Goal: Task Accomplishment & Management: Complete application form

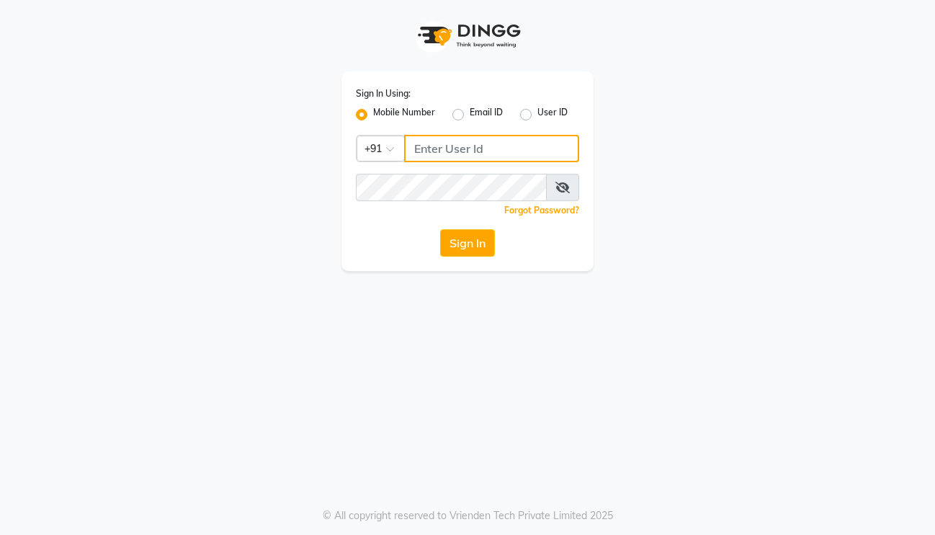
click at [432, 143] on input "Username" at bounding box center [491, 148] width 175 height 27
type input "8605146672"
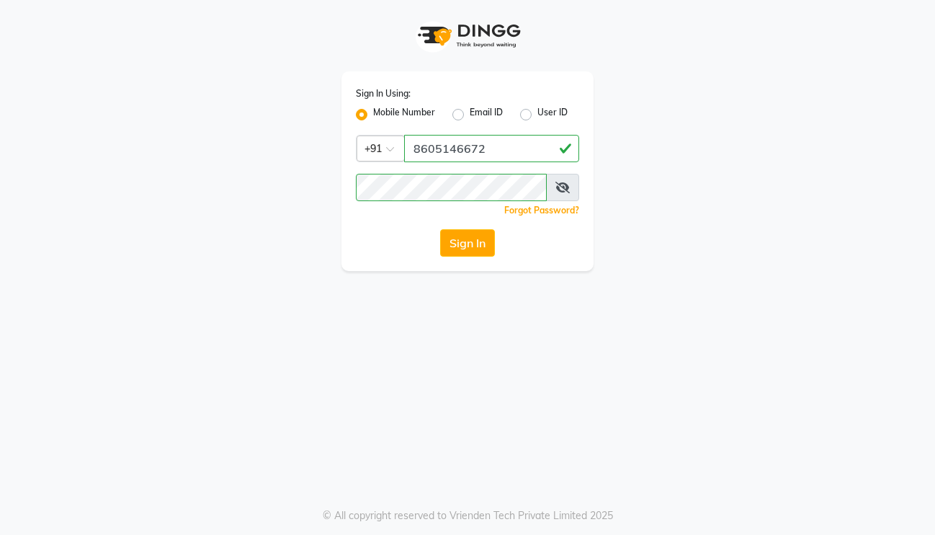
click at [476, 161] on button "Sign In" at bounding box center [467, 242] width 55 height 27
click at [470, 161] on div "Sign In" at bounding box center [467, 242] width 223 height 27
click at [559, 161] on icon at bounding box center [563, 188] width 14 height 12
click at [489, 161] on div "Sign In" at bounding box center [467, 242] width 223 height 27
click at [484, 161] on button "Sign In" at bounding box center [467, 242] width 55 height 27
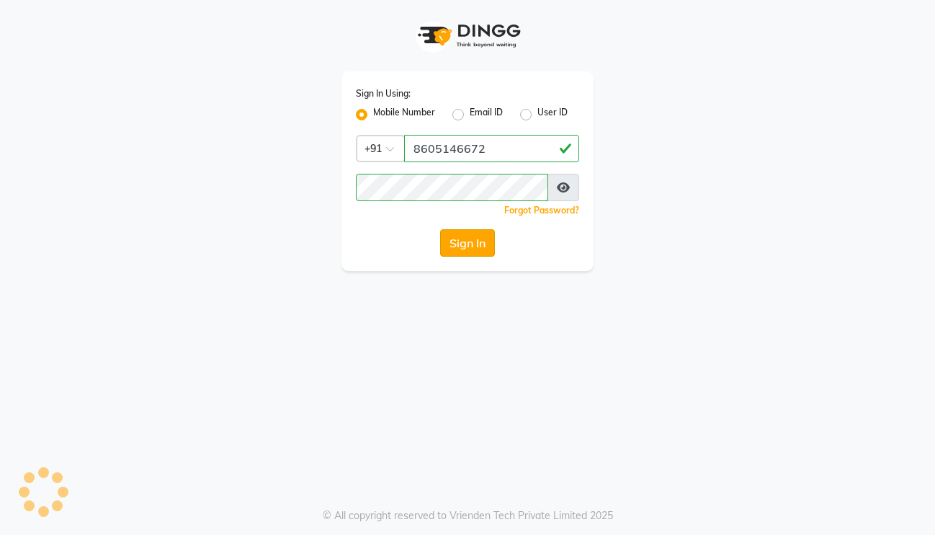
click at [484, 161] on button "Sign In" at bounding box center [467, 242] width 55 height 27
click at [484, 161] on div "Sign In" at bounding box center [467, 242] width 223 height 27
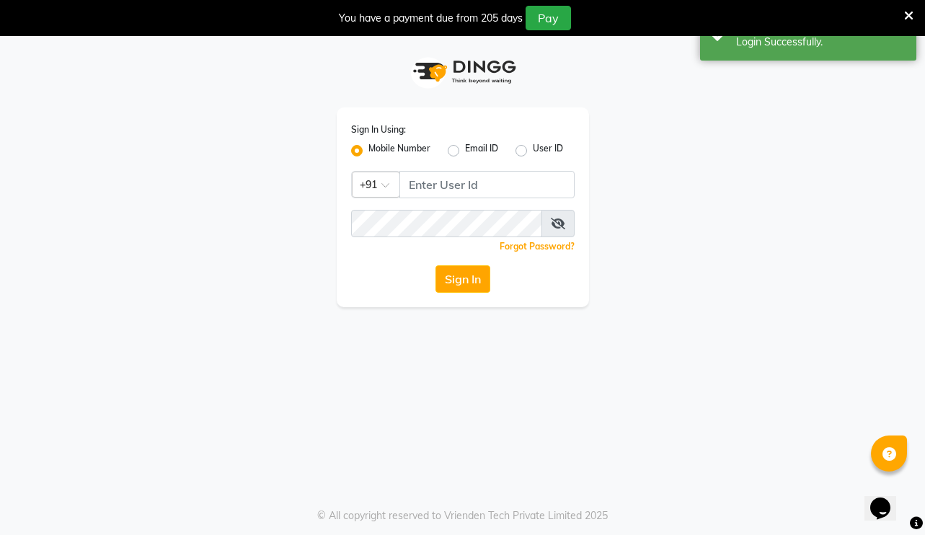
click at [734, 14] on icon at bounding box center [908, 15] width 9 height 13
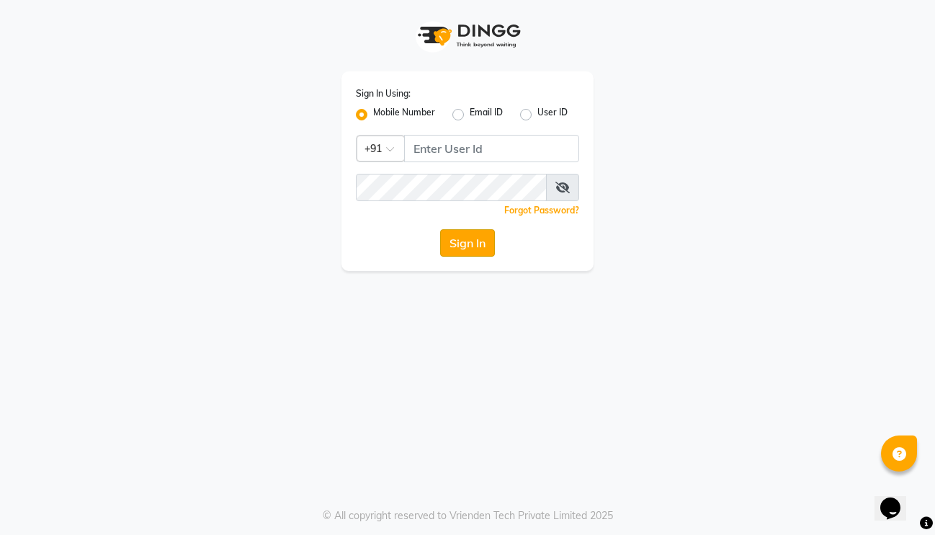
click at [484, 161] on button "Sign In" at bounding box center [467, 242] width 55 height 27
click at [491, 161] on button "Sign In" at bounding box center [467, 242] width 55 height 27
click at [481, 161] on button "Sign In" at bounding box center [467, 242] width 55 height 27
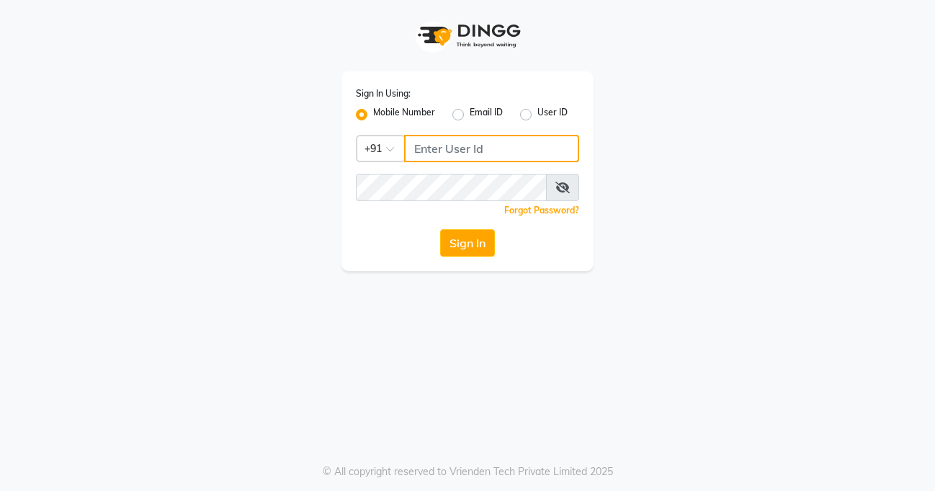
click at [452, 150] on input "Username" at bounding box center [491, 148] width 175 height 27
type input "8605146672"
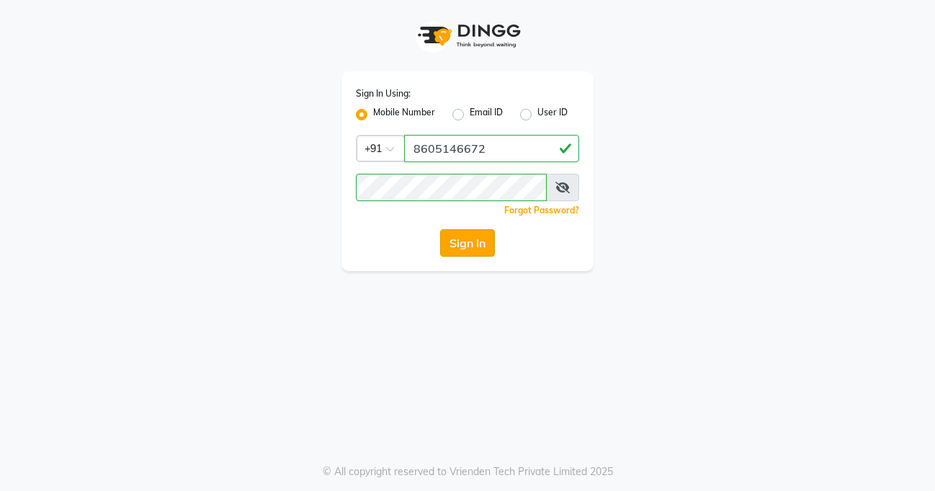
click at [478, 246] on button "Sign In" at bounding box center [467, 242] width 55 height 27
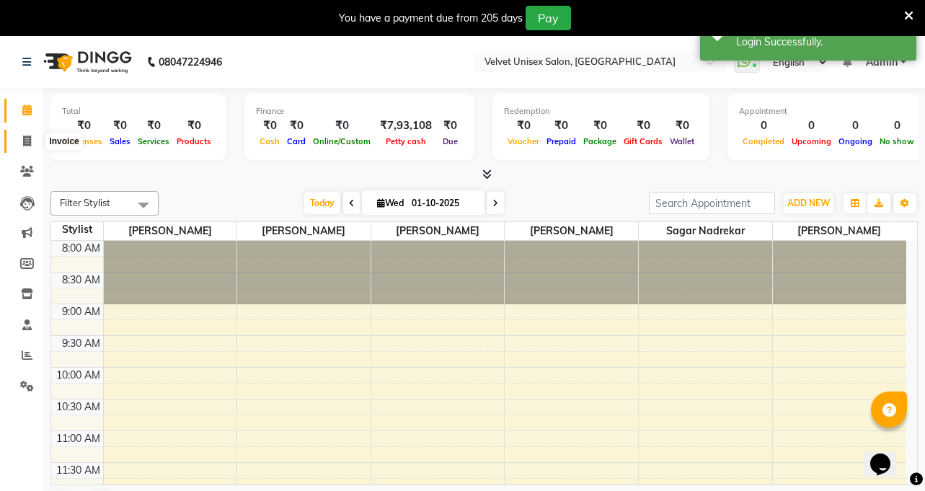
click at [26, 141] on icon at bounding box center [27, 140] width 8 height 11
select select "5384"
select select "service"
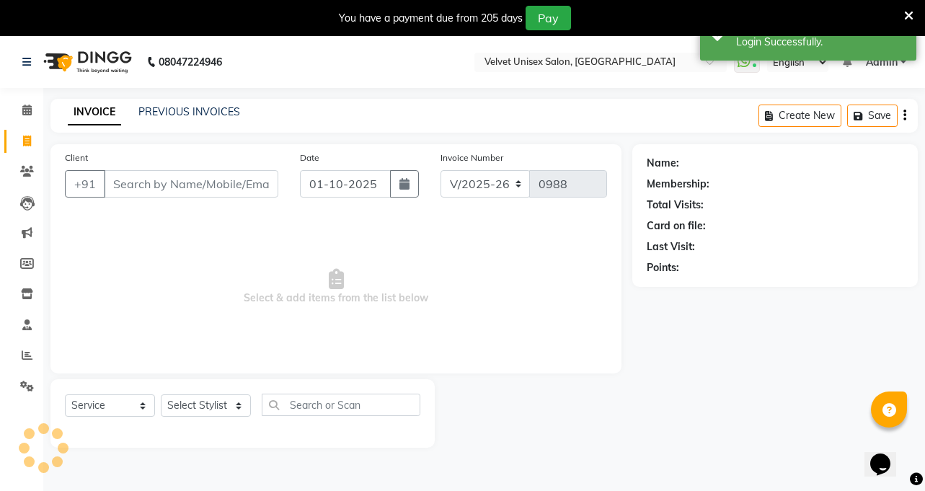
click at [130, 190] on input "Client" at bounding box center [191, 183] width 174 height 27
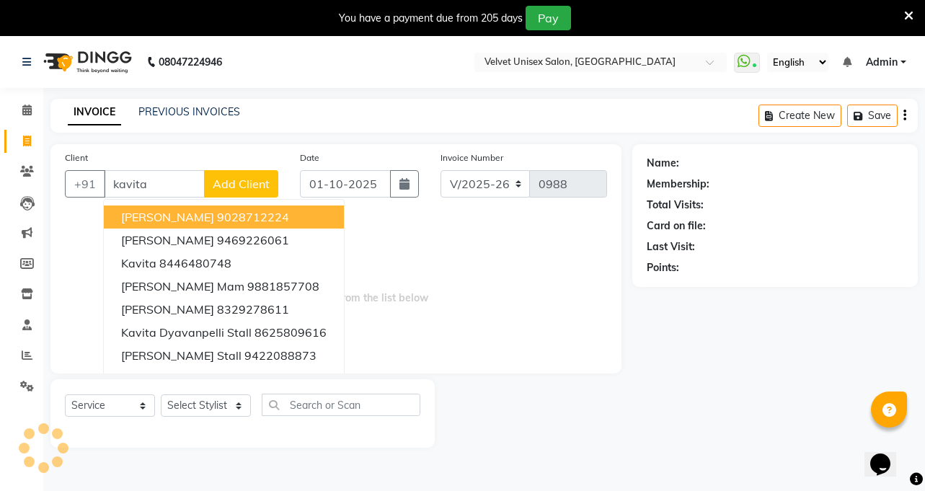
click at [172, 189] on input "kavita" at bounding box center [154, 183] width 101 height 27
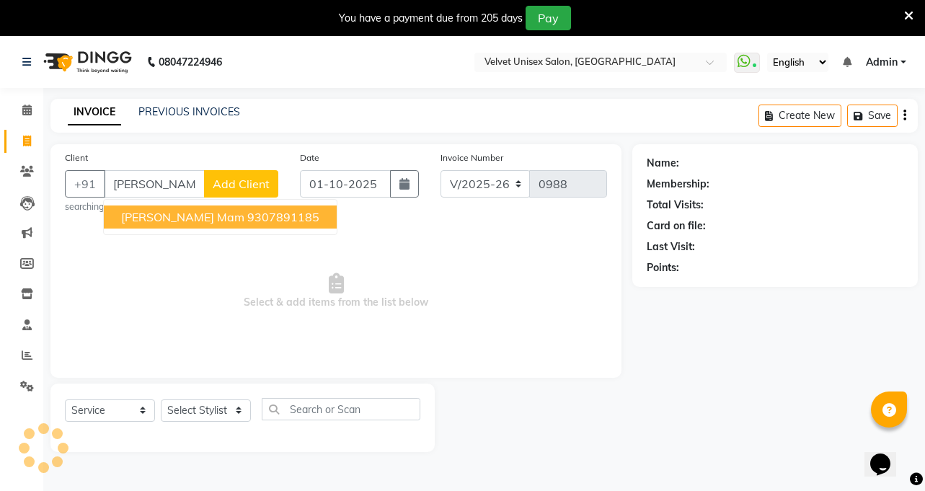
click at [173, 217] on span "[PERSON_NAME] Mam" at bounding box center [182, 217] width 123 height 14
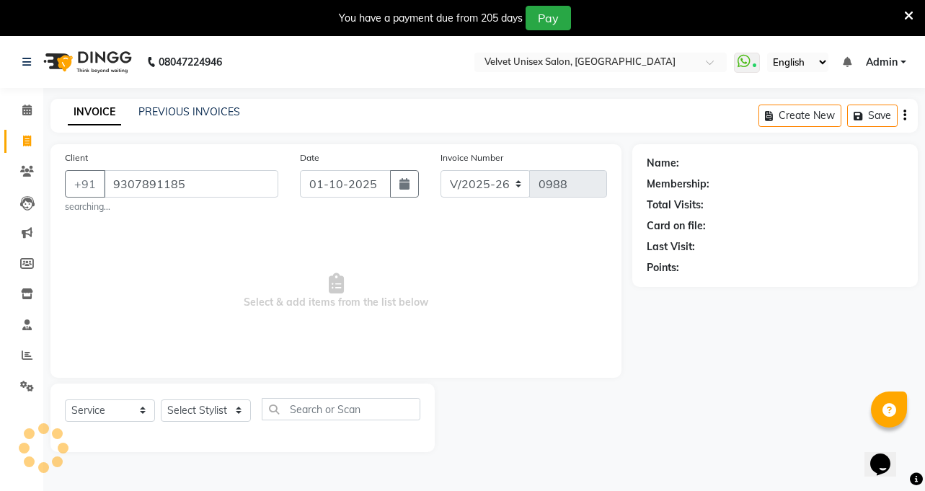
type input "9307891185"
click at [223, 412] on select "Select Stylist" at bounding box center [206, 410] width 90 height 22
click at [161, 399] on select "Select Stylist" at bounding box center [206, 410] width 90 height 22
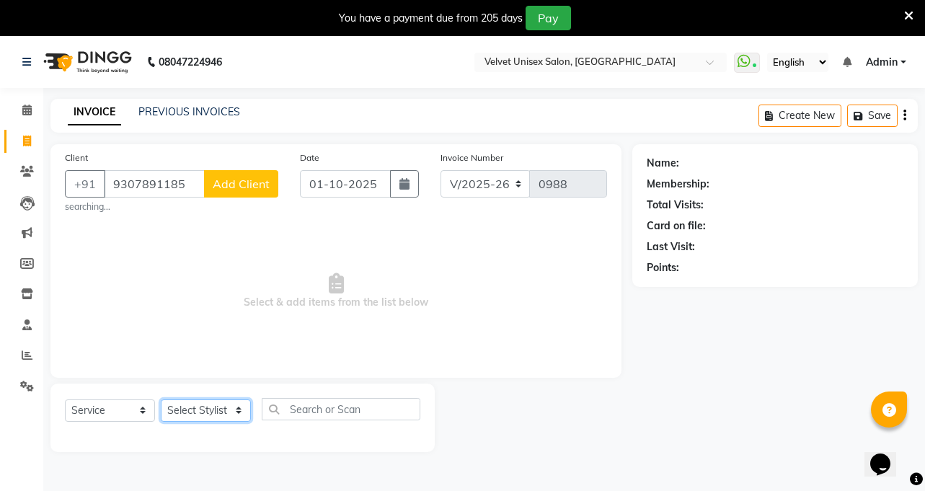
click at [208, 410] on select "Select Stylist [PERSON_NAME] [PERSON_NAME] [PERSON_NAME] sagar nadrekar [PERSON…" at bounding box center [206, 410] width 90 height 22
select select "35743"
click at [161, 399] on select "Select Stylist [PERSON_NAME] [PERSON_NAME] [PERSON_NAME] sagar nadrekar [PERSON…" at bounding box center [206, 410] width 90 height 22
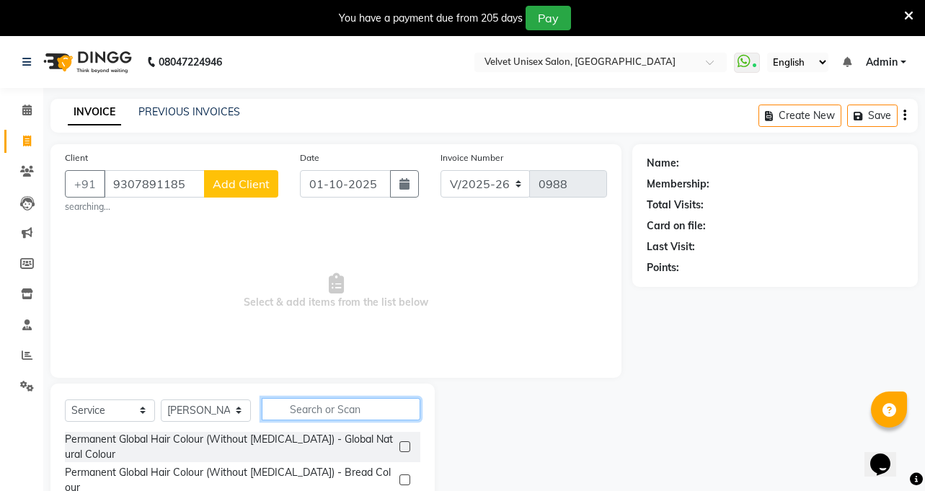
drag, startPoint x: 333, startPoint y: 416, endPoint x: 325, endPoint y: 409, distance: 10.2
click at [329, 413] on input "text" at bounding box center [341, 409] width 159 height 22
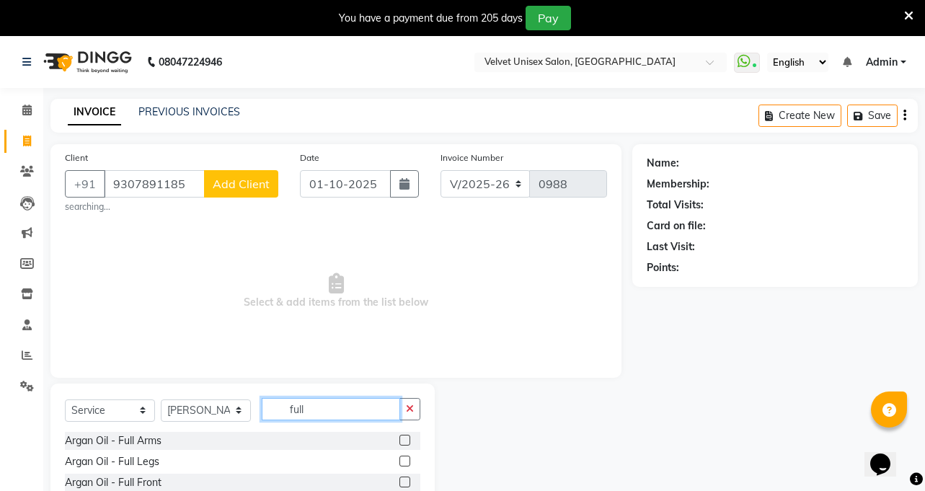
type input "full"
click at [403, 439] on div at bounding box center [409, 441] width 21 height 18
click at [399, 439] on label at bounding box center [404, 440] width 11 height 11
click at [399, 439] on input "checkbox" at bounding box center [403, 440] width 9 height 9
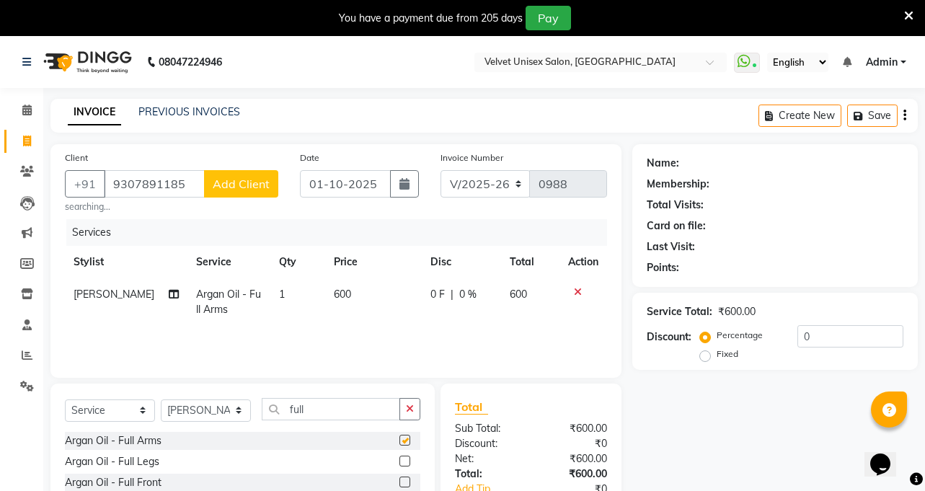
checkbox input "false"
click at [399, 462] on label at bounding box center [404, 460] width 11 height 11
click at [399, 462] on input "checkbox" at bounding box center [403, 461] width 9 height 9
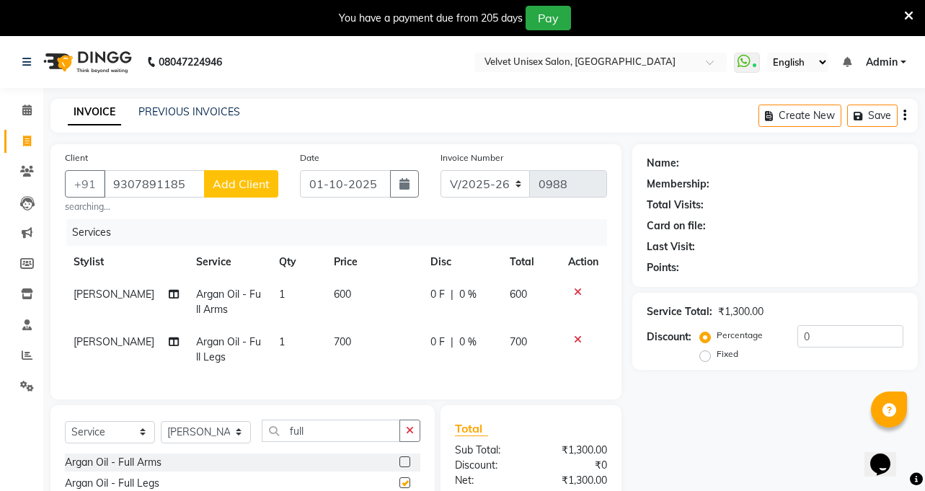
checkbox input "false"
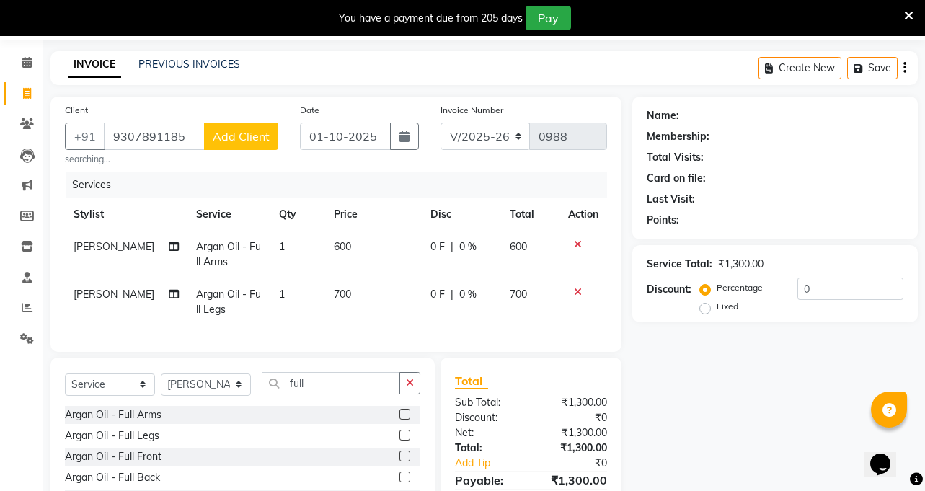
scroll to position [72, 0]
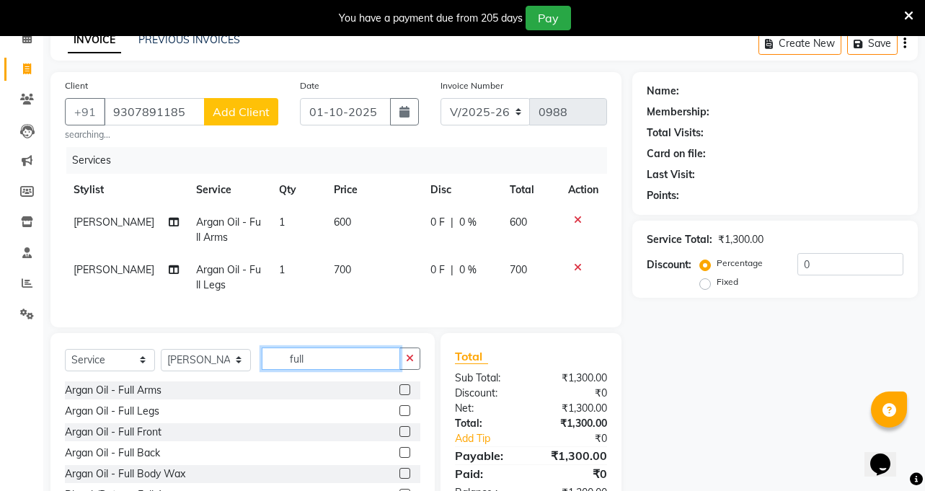
click at [319, 369] on input "full" at bounding box center [331, 358] width 138 height 22
type input "f"
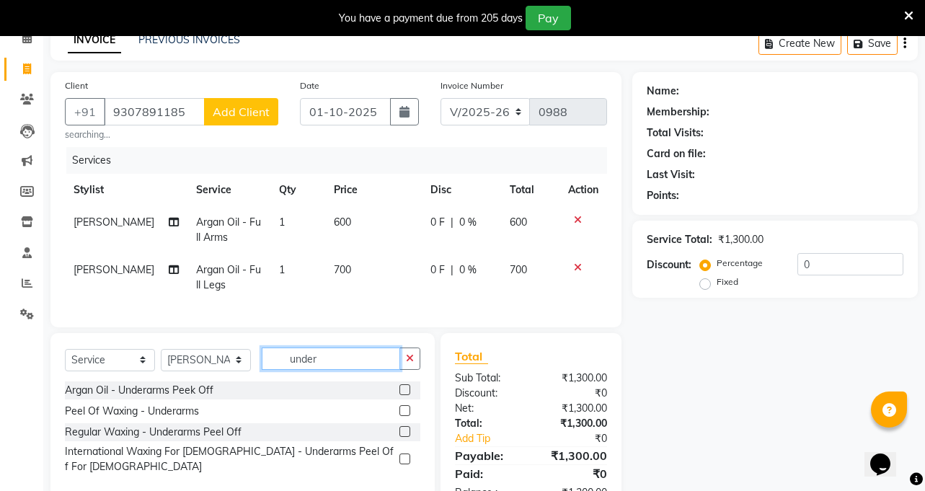
type input "under"
click at [404, 416] on label at bounding box center [404, 410] width 11 height 11
click at [404, 416] on input "checkbox" at bounding box center [403, 410] width 9 height 9
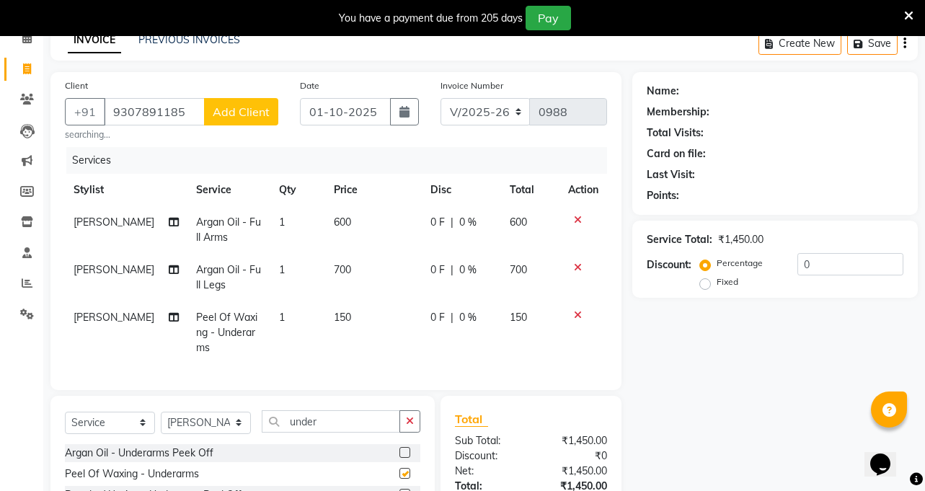
checkbox input "false"
click at [333, 410] on input "under" at bounding box center [331, 421] width 138 height 22
type input "u"
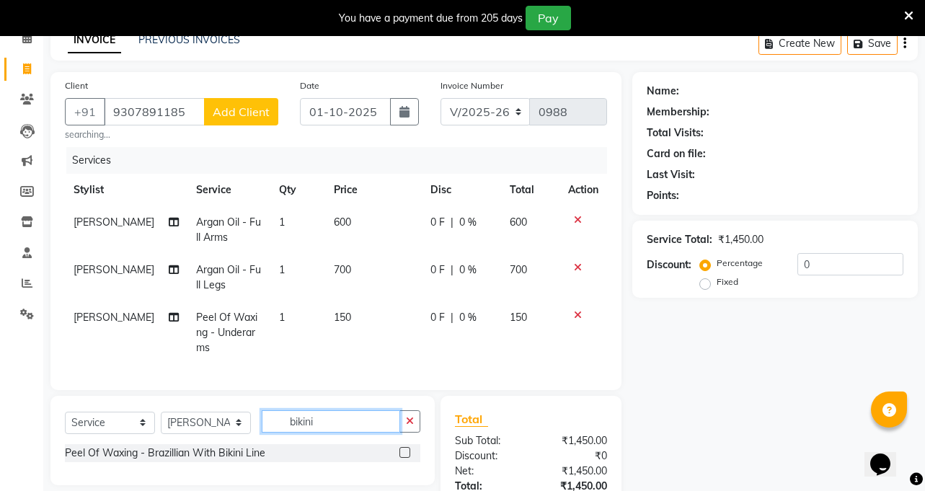
type input "bikini"
click at [406, 450] on label at bounding box center [404, 452] width 11 height 11
click at [406, 450] on input "checkbox" at bounding box center [403, 452] width 9 height 9
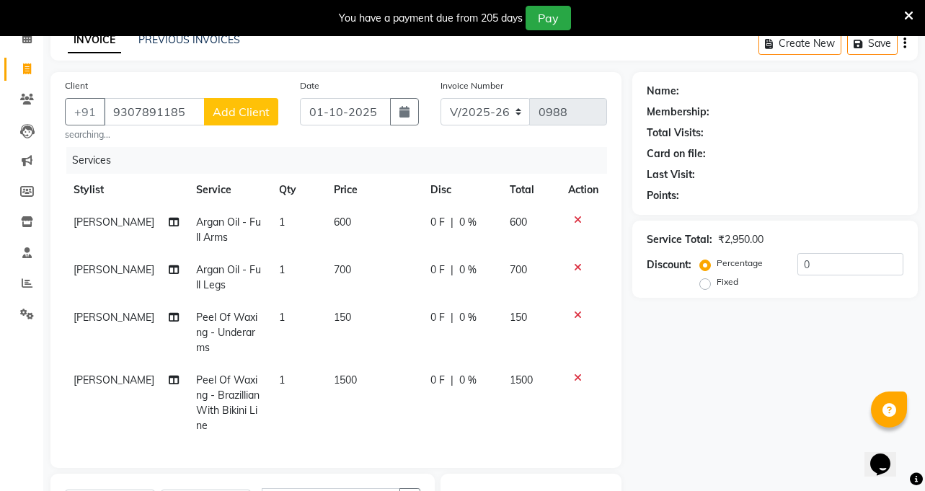
checkbox input "false"
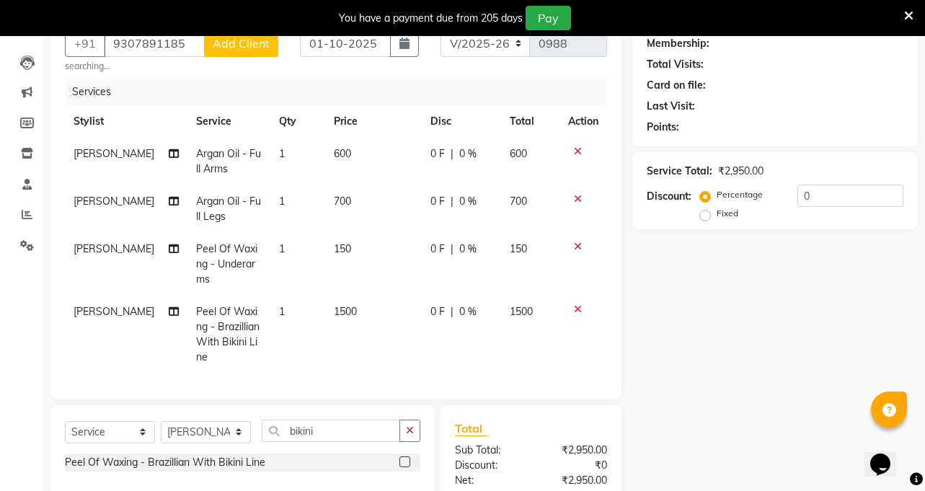
scroll to position [144, 0]
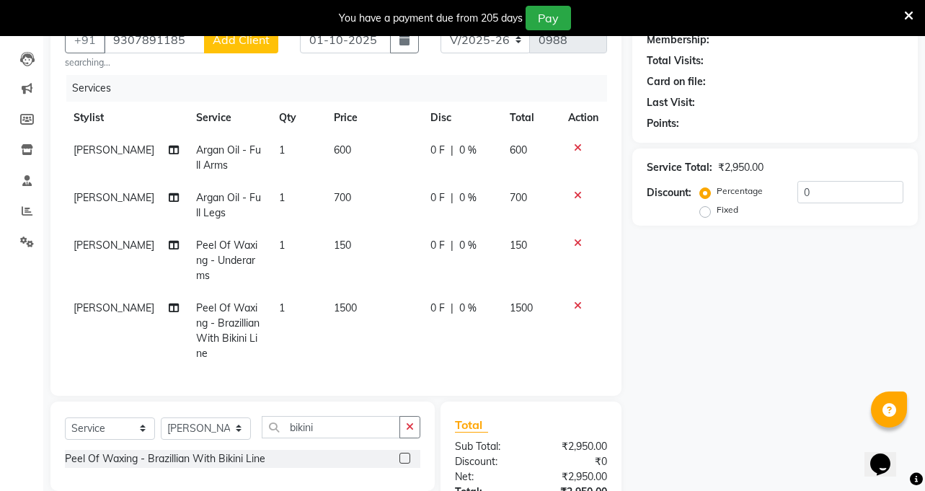
click at [334, 192] on span "700" at bounding box center [342, 197] width 17 height 13
select select "35743"
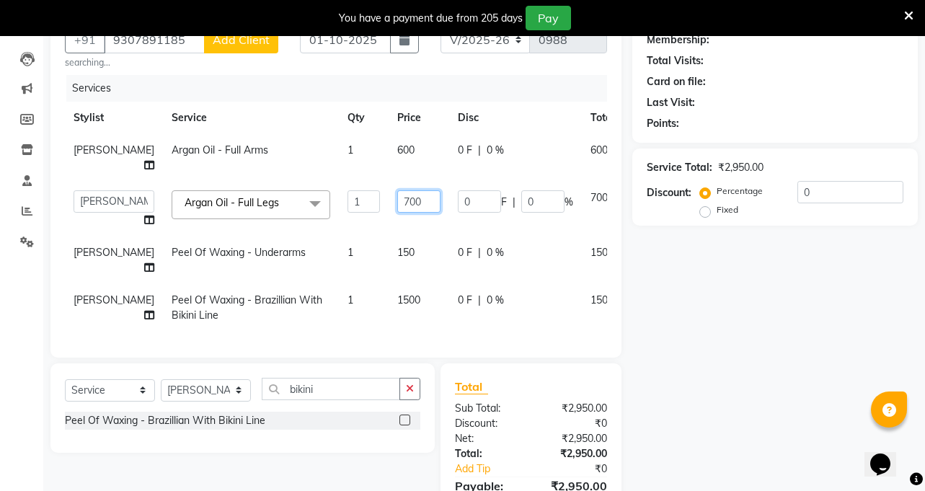
click at [397, 213] on input "700" at bounding box center [418, 201] width 43 height 22
type input "800"
click at [366, 302] on tbody "[PERSON_NAME] Argan Oil - Full Arms 1 600 0 F | 0 % 600 [PERSON_NAME] [PERSON_N…" at bounding box center [368, 232] width 606 height 197
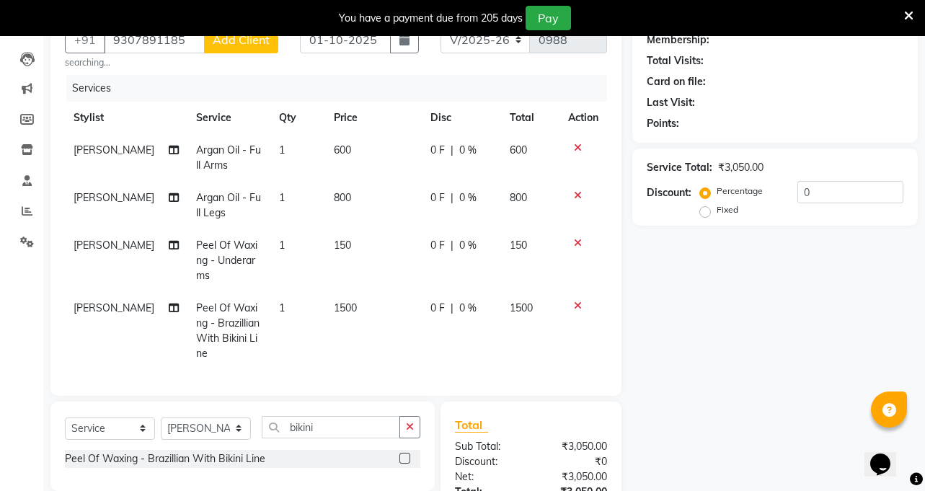
click at [334, 301] on span "1500" at bounding box center [345, 307] width 23 height 13
select select "35743"
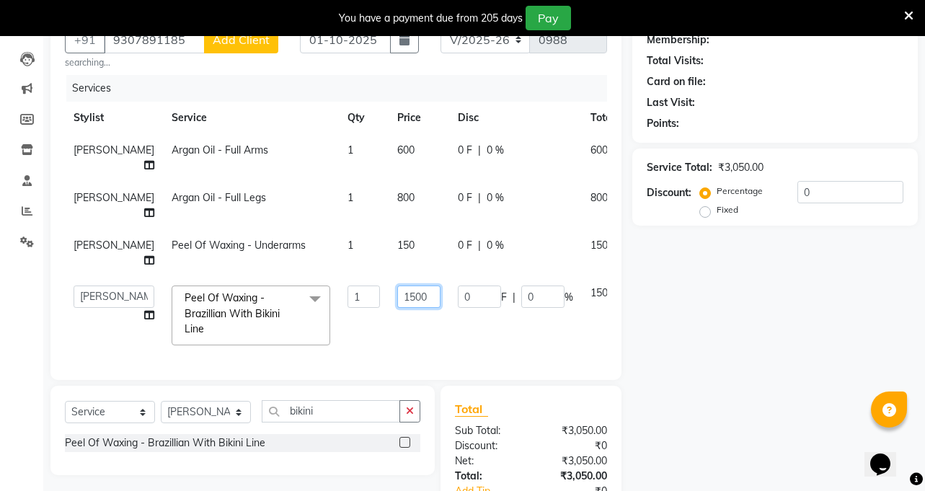
click at [397, 308] on input "1500" at bounding box center [418, 296] width 43 height 22
type input "1600"
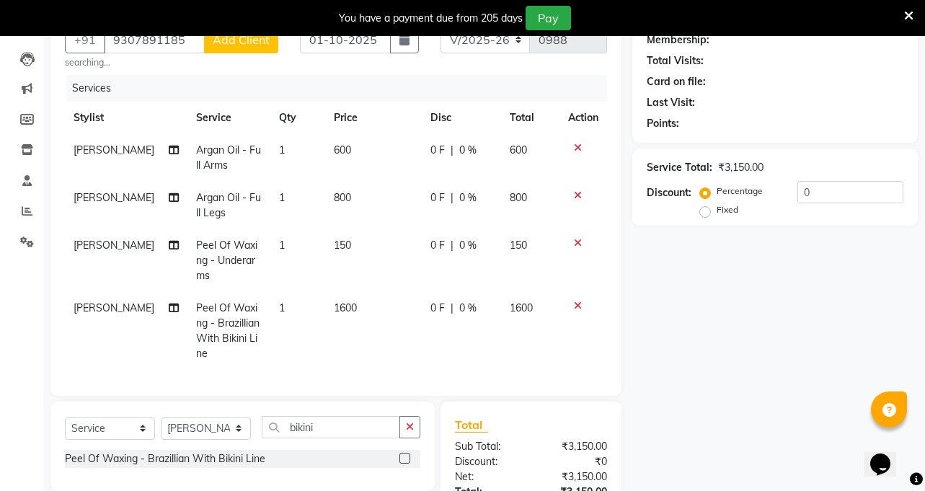
click at [358, 381] on div "Client [PHONE_NUMBER] Add Client searching... Date [DATE] Invoice Number V/2025…" at bounding box center [335, 198] width 571 height 396
click at [345, 427] on input "bikini" at bounding box center [331, 427] width 138 height 22
type input "b"
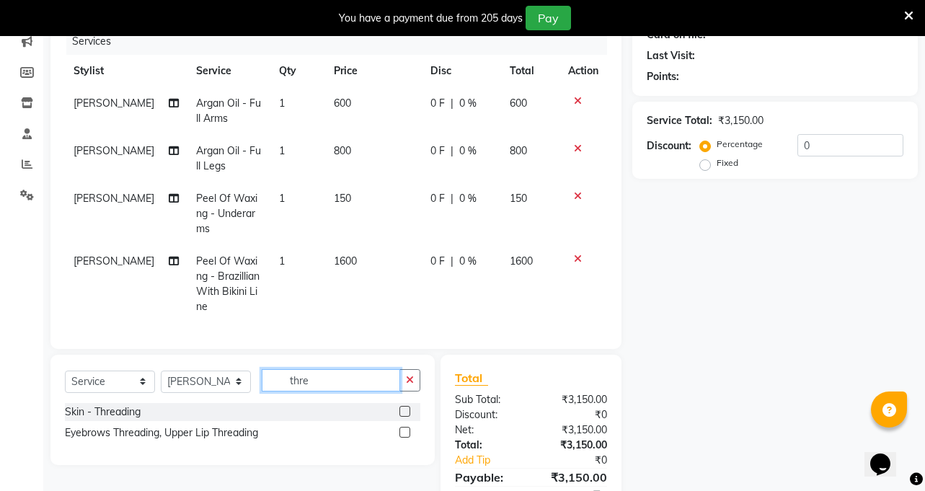
scroll to position [216, 0]
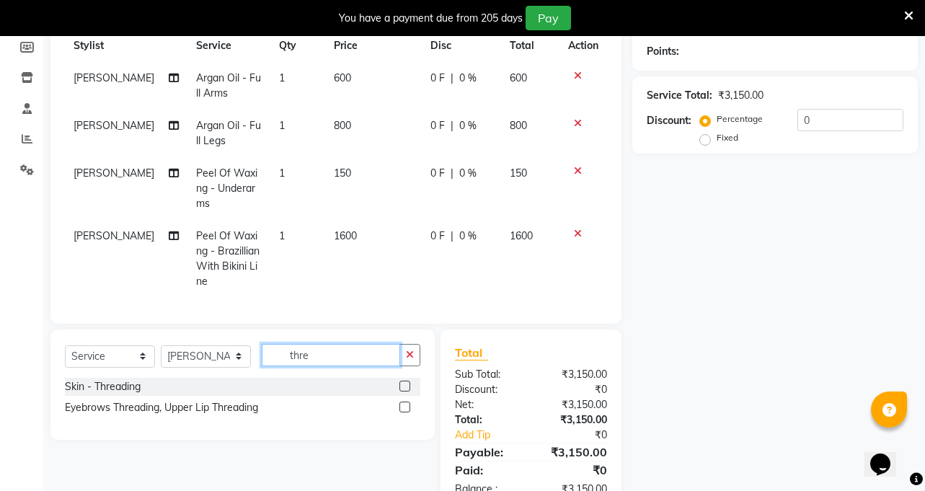
type input "thre"
click at [404, 403] on label at bounding box center [404, 406] width 11 height 11
click at [404, 403] on input "checkbox" at bounding box center [403, 407] width 9 height 9
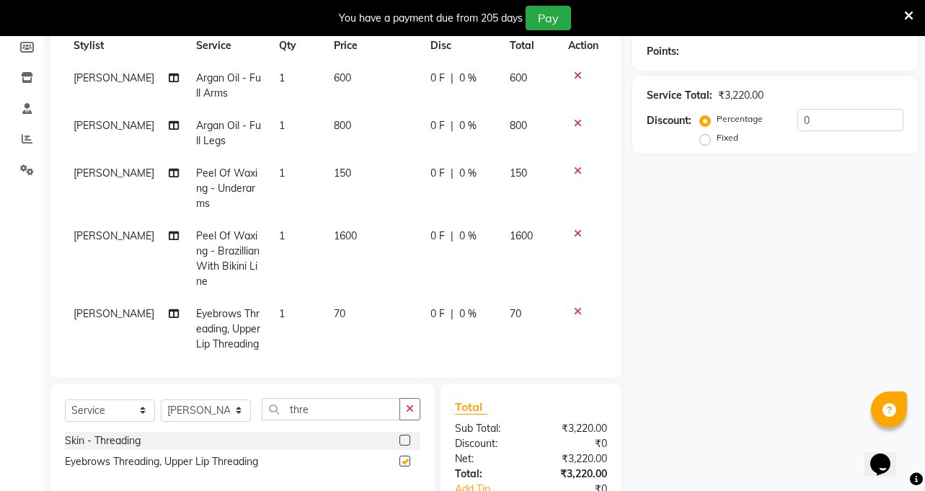
checkbox input "false"
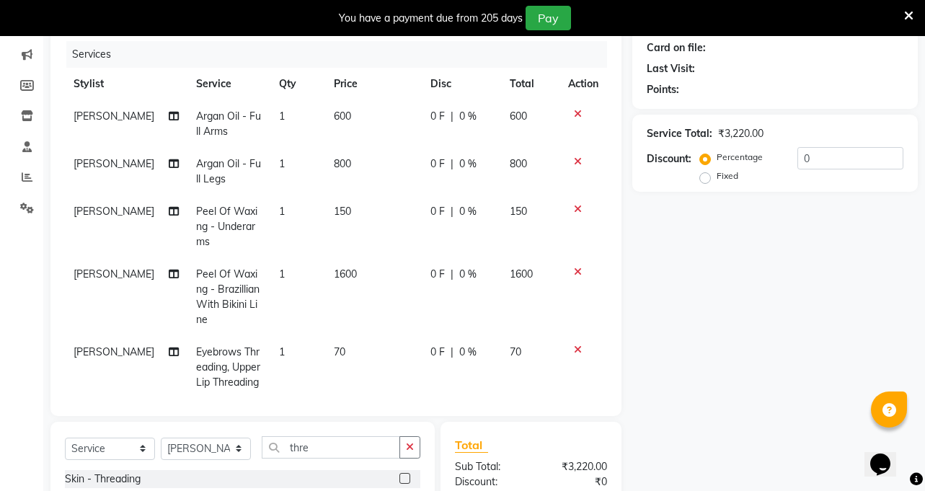
scroll to position [144, 0]
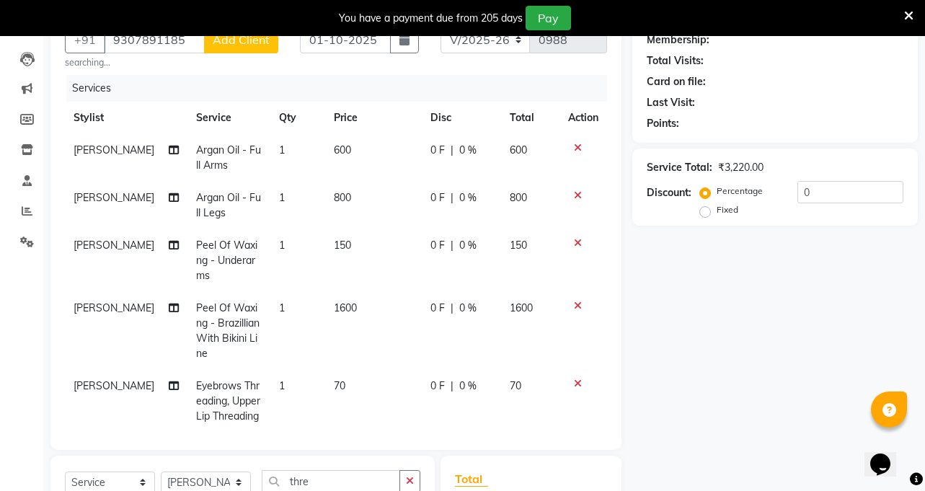
click at [574, 146] on icon at bounding box center [578, 148] width 8 height 10
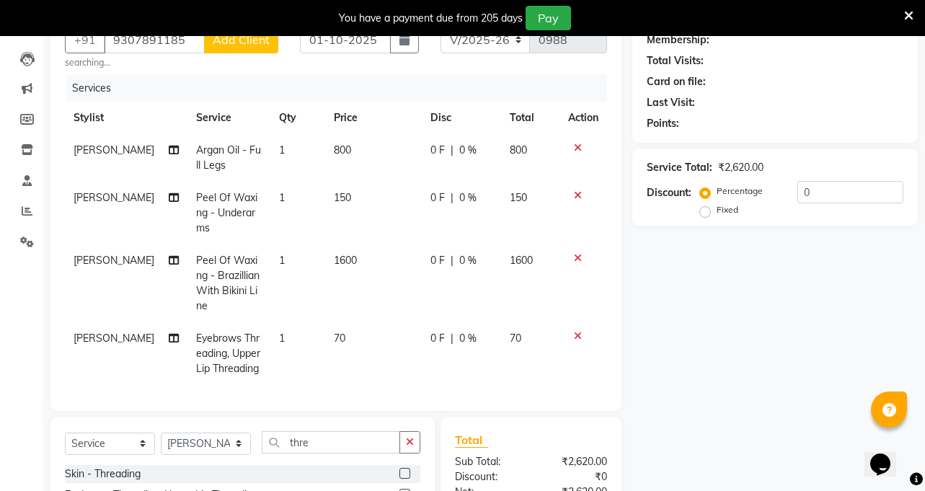
click at [460, 143] on span "0 %" at bounding box center [467, 150] width 17 height 15
select select "35743"
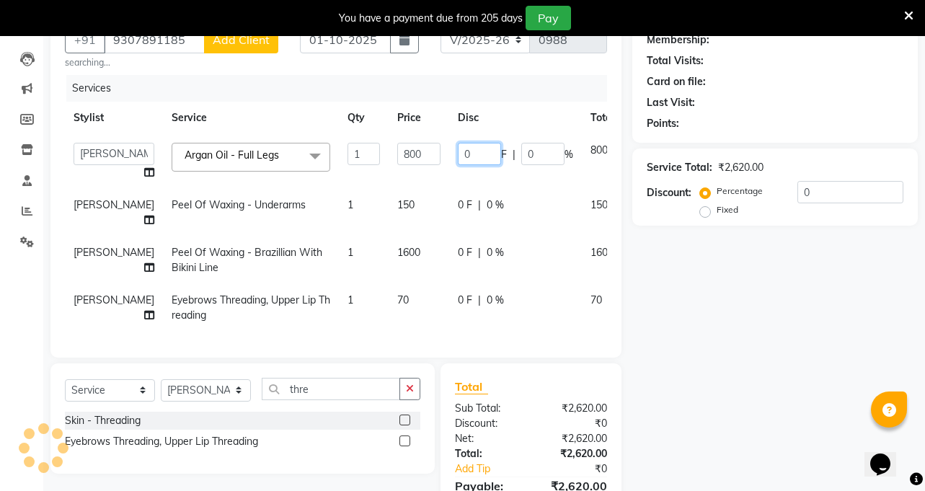
click at [458, 150] on input "0" at bounding box center [479, 154] width 43 height 22
click at [458, 151] on input "0" at bounding box center [479, 154] width 43 height 22
type input "100"
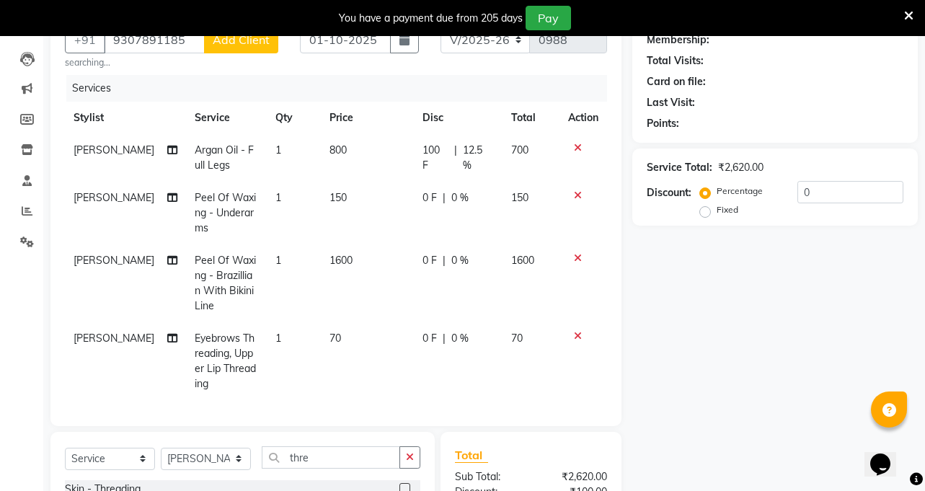
click at [473, 213] on td "0 F | 0 %" at bounding box center [458, 213] width 89 height 63
select select "35743"
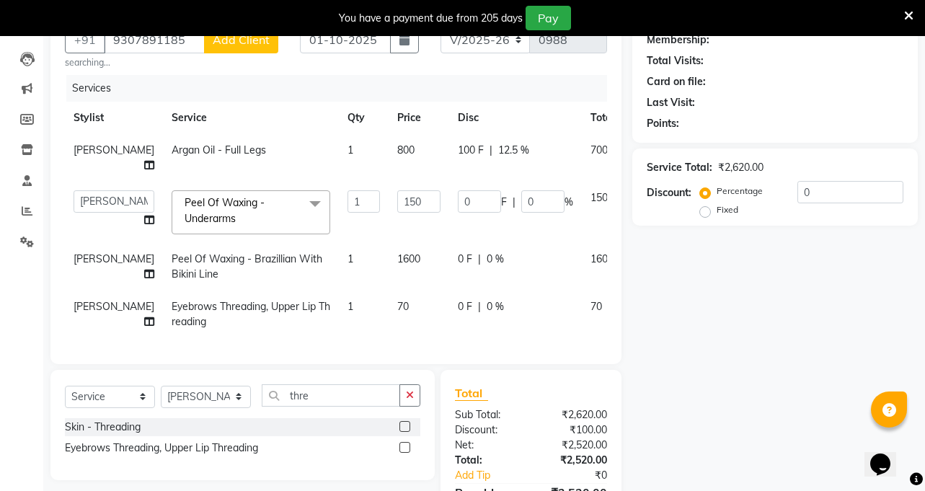
click at [397, 313] on span "70" at bounding box center [403, 306] width 12 height 13
select select "35743"
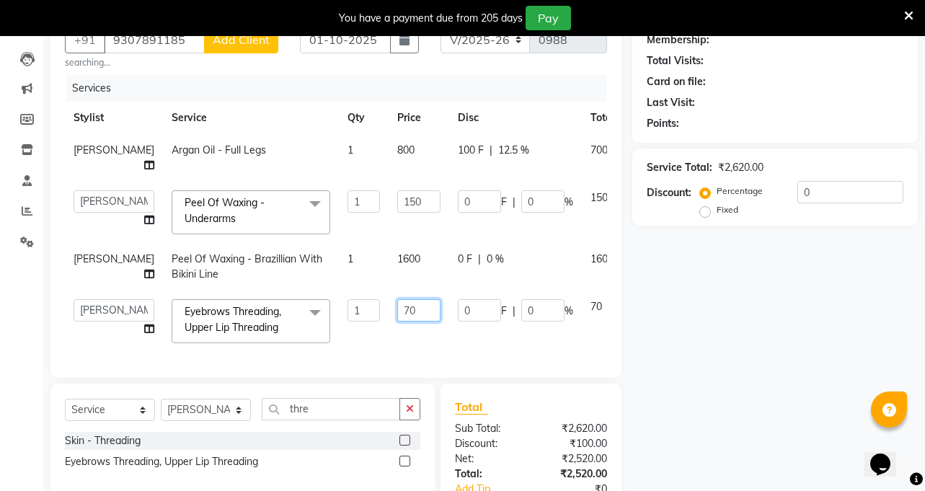
click at [397, 321] on input "70" at bounding box center [418, 310] width 43 height 22
type input "7"
type input "100"
click at [393, 352] on td "100" at bounding box center [418, 320] width 61 height 61
select select "35743"
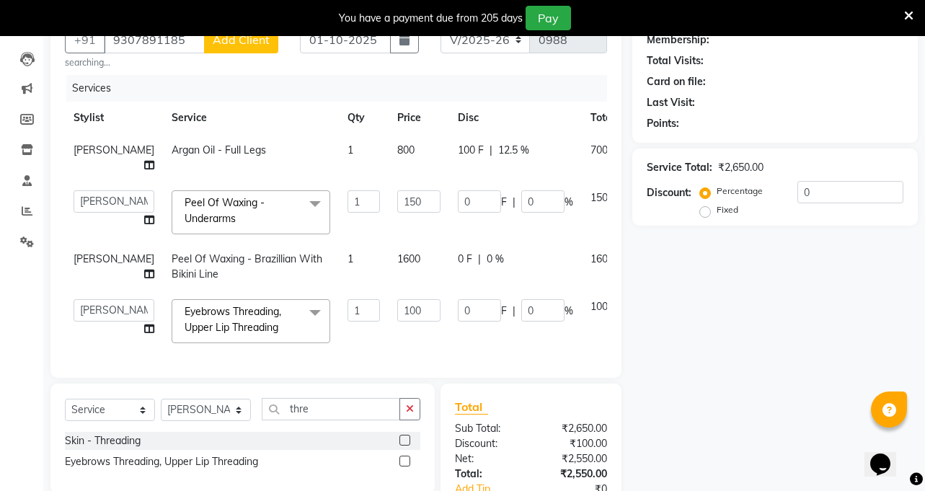
click at [458, 267] on span "0 F" at bounding box center [465, 258] width 14 height 15
select select "35743"
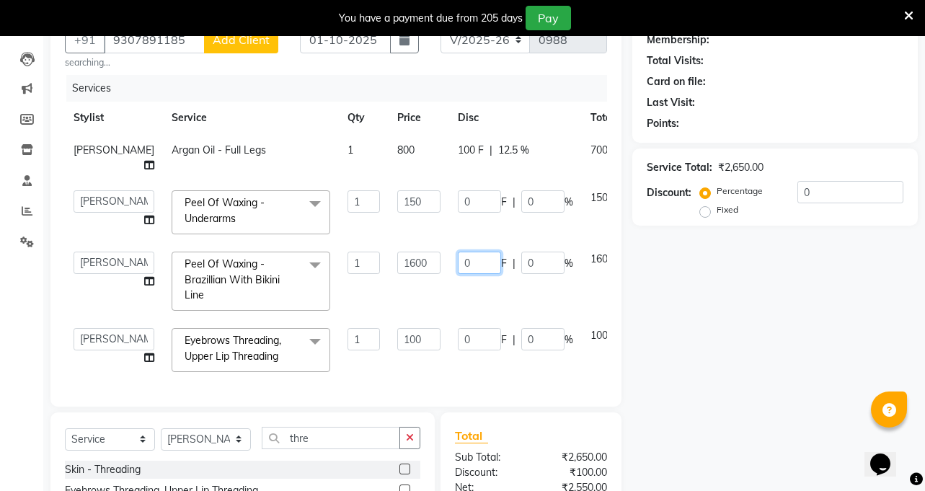
click at [458, 274] on input "0" at bounding box center [479, 262] width 43 height 22
type input "100"
click at [458, 301] on td "100 F | 0 %" at bounding box center [515, 281] width 133 height 76
select select "35743"
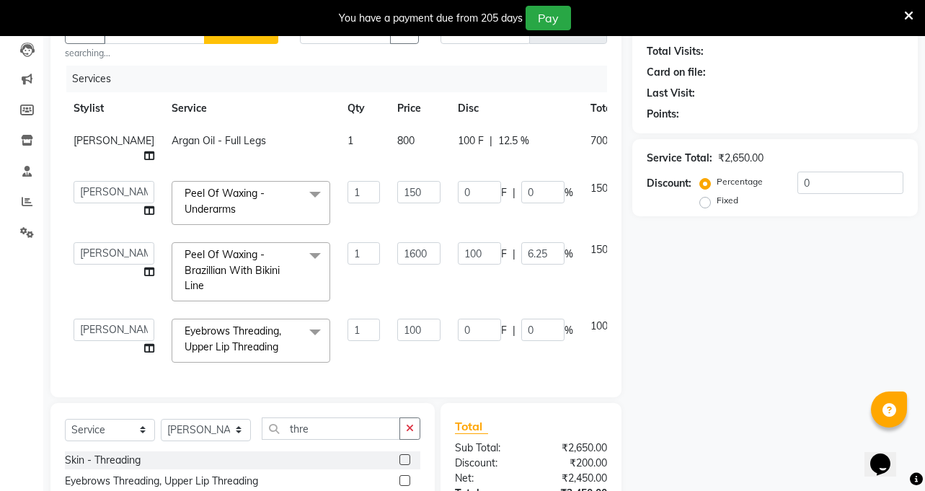
scroll to position [151, 0]
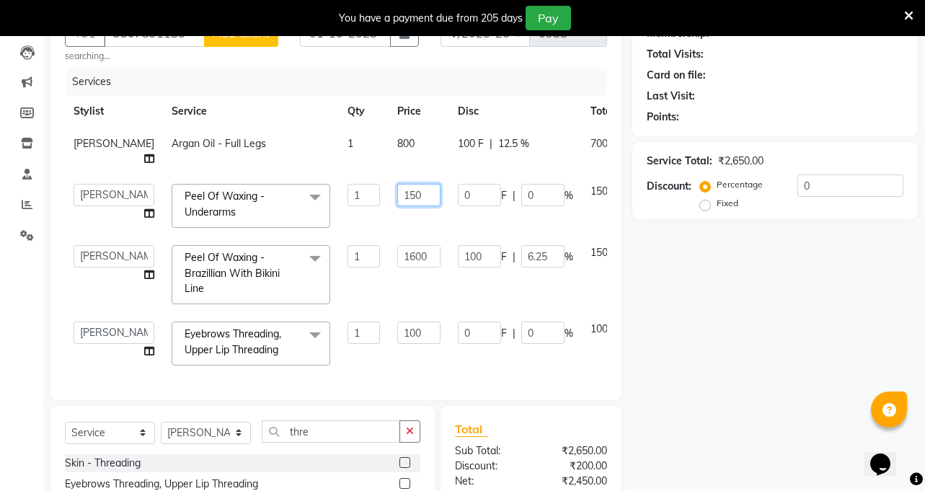
click at [397, 206] on input "150" at bounding box center [418, 195] width 43 height 22
type input "100"
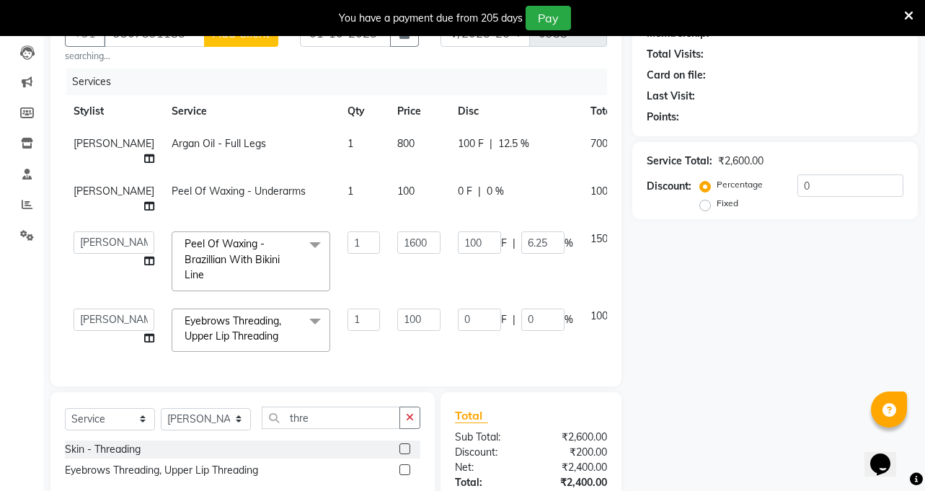
click at [449, 286] on td "100 F | 6.25 %" at bounding box center [515, 261] width 133 height 76
click at [909, 13] on icon at bounding box center [908, 15] width 9 height 13
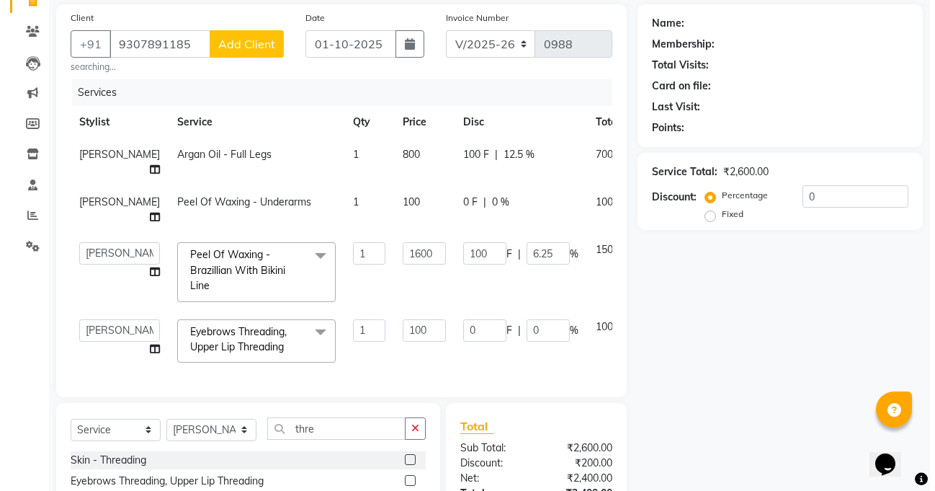
scroll to position [79, 0]
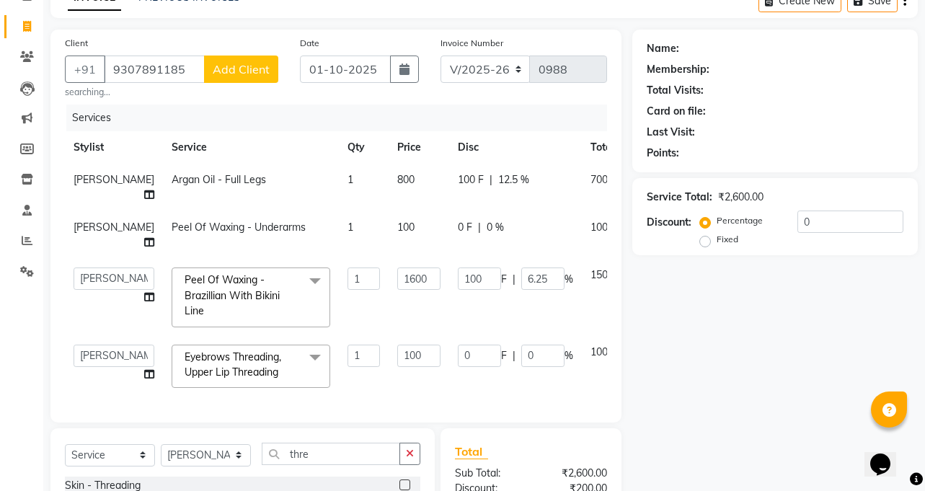
click at [241, 64] on span "Add Client" at bounding box center [241, 69] width 57 height 14
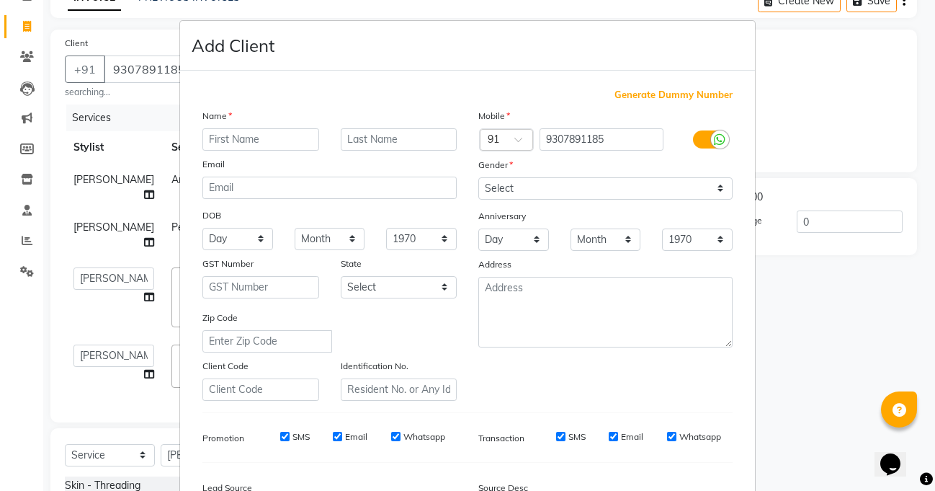
click at [263, 93] on div "Generate Dummy Number" at bounding box center [467, 95] width 530 height 14
click at [806, 76] on ngb-modal-window "Add Client Generate Dummy Number Name Email DOB Day 01 02 03 04 05 06 07 08 09 …" at bounding box center [467, 245] width 935 height 491
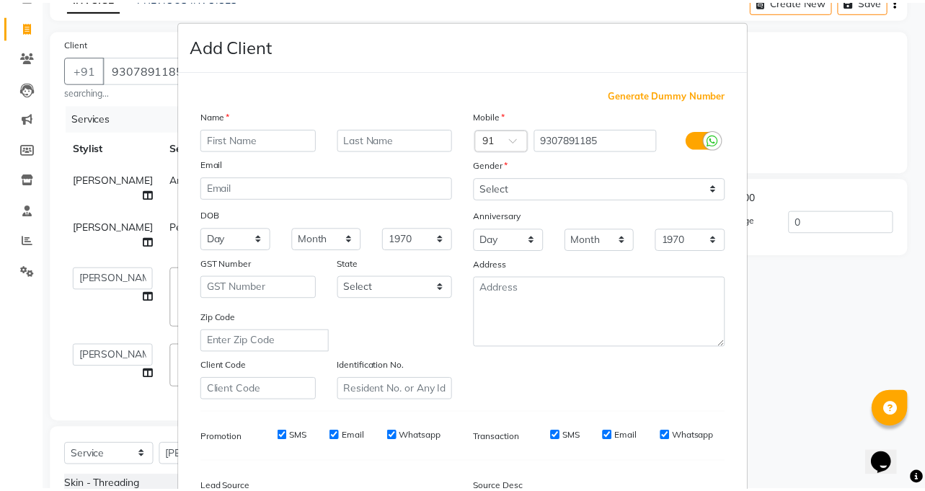
scroll to position [174, 0]
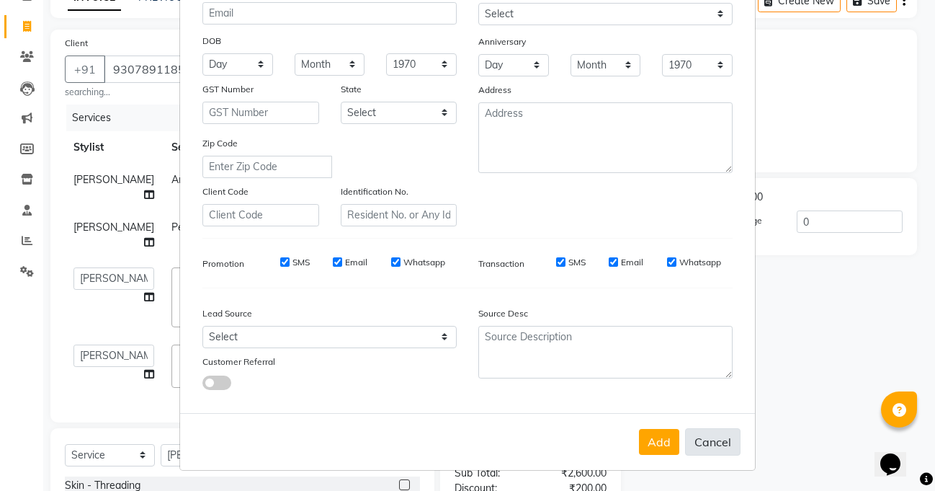
click at [703, 442] on button "Cancel" at bounding box center [712, 441] width 55 height 27
select select
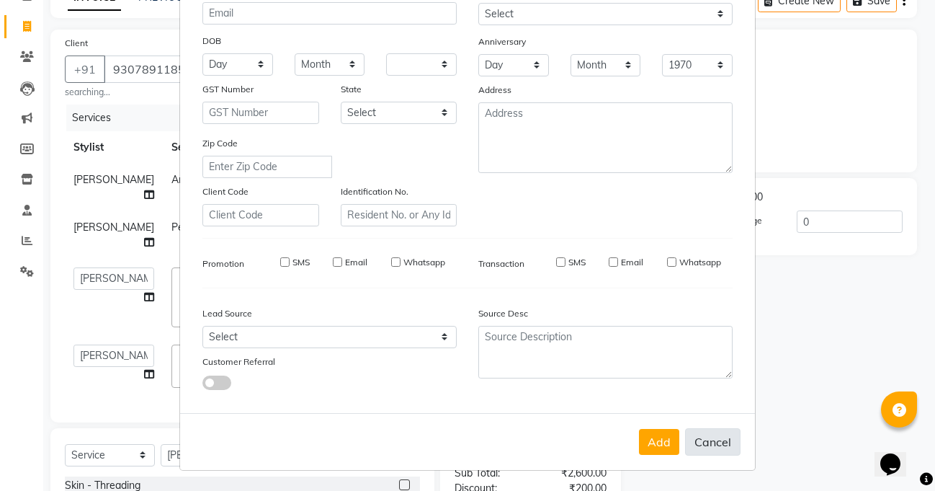
select select
checkbox input "false"
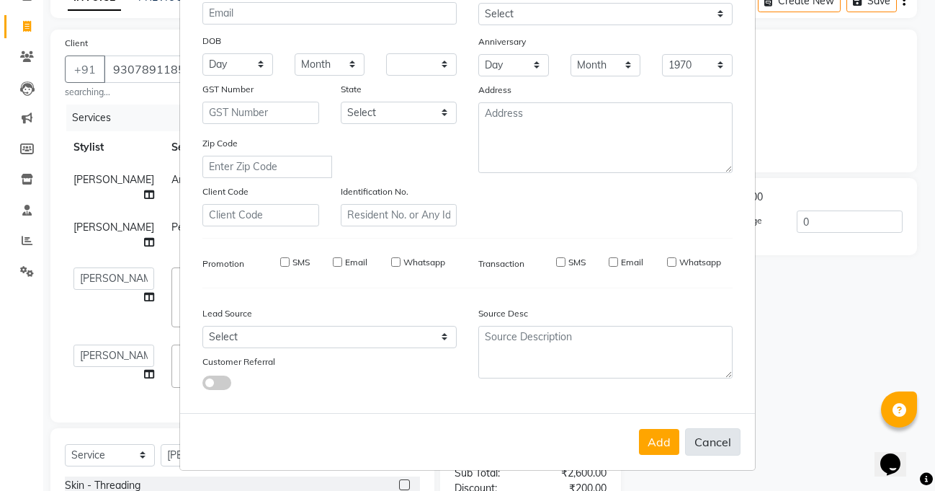
checkbox input "false"
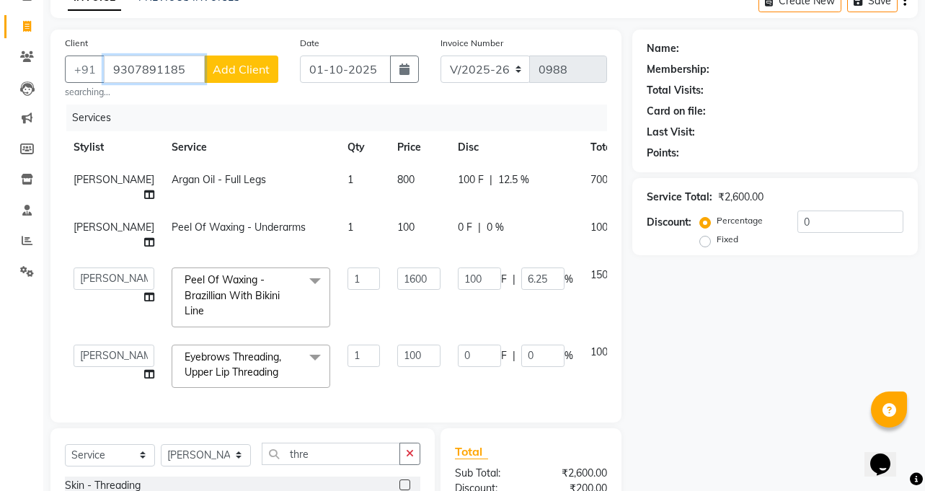
click at [186, 67] on input "9307891185" at bounding box center [154, 68] width 101 height 27
type input "930789118"
type input "0"
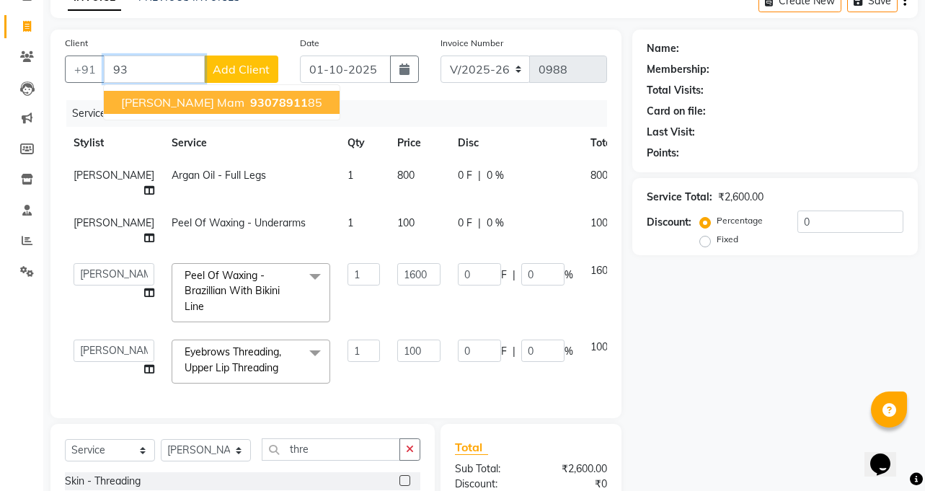
type input "9"
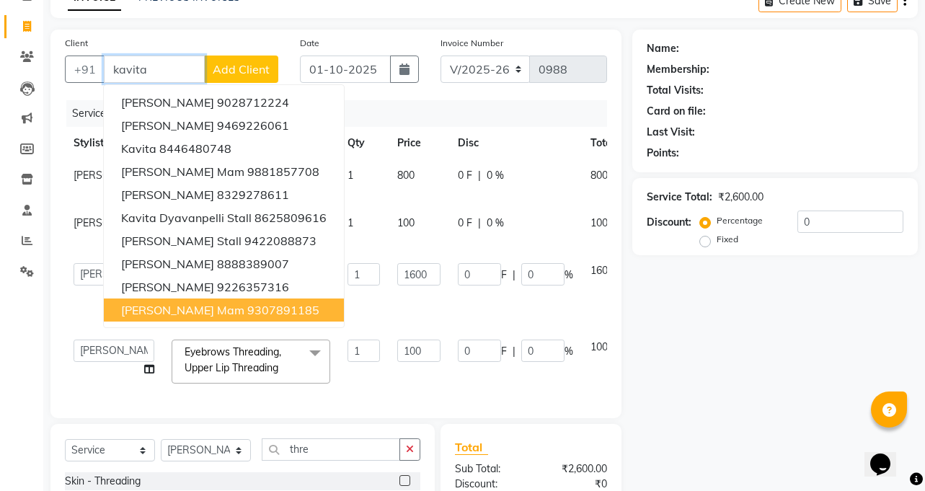
click at [182, 303] on span "[PERSON_NAME] Mam" at bounding box center [182, 310] width 123 height 14
type input "9307891185"
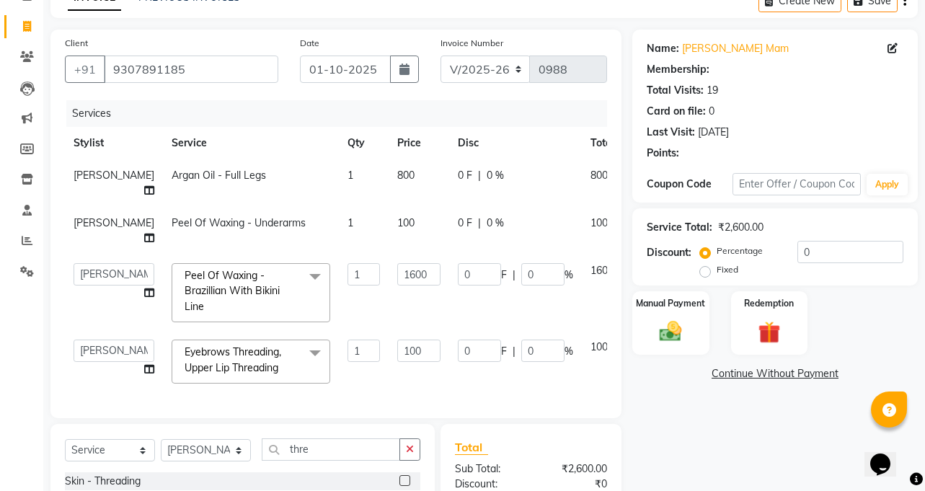
select select "1: Object"
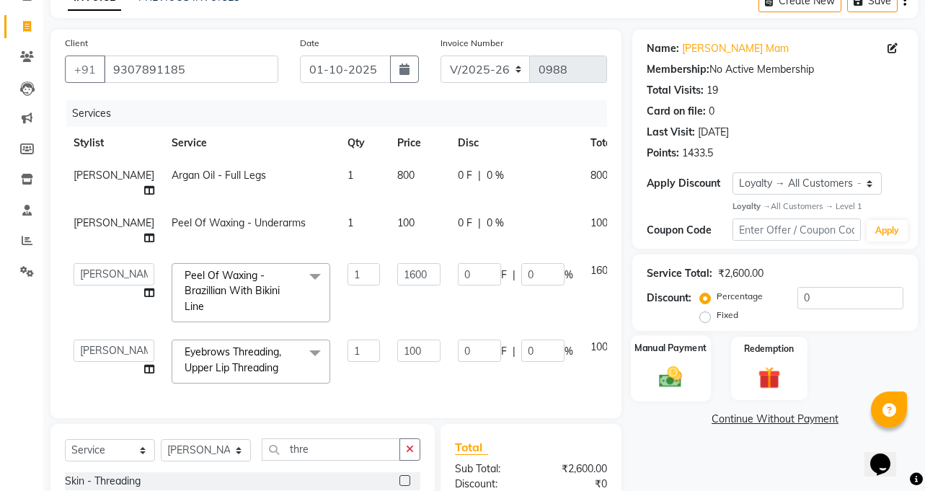
click at [665, 384] on img at bounding box center [669, 377] width 37 height 27
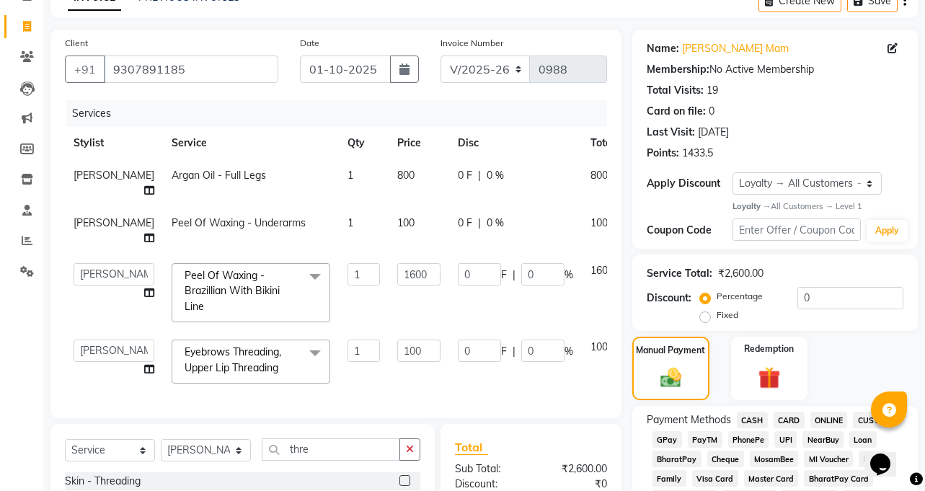
click at [821, 423] on span "ONLINE" at bounding box center [828, 419] width 37 height 17
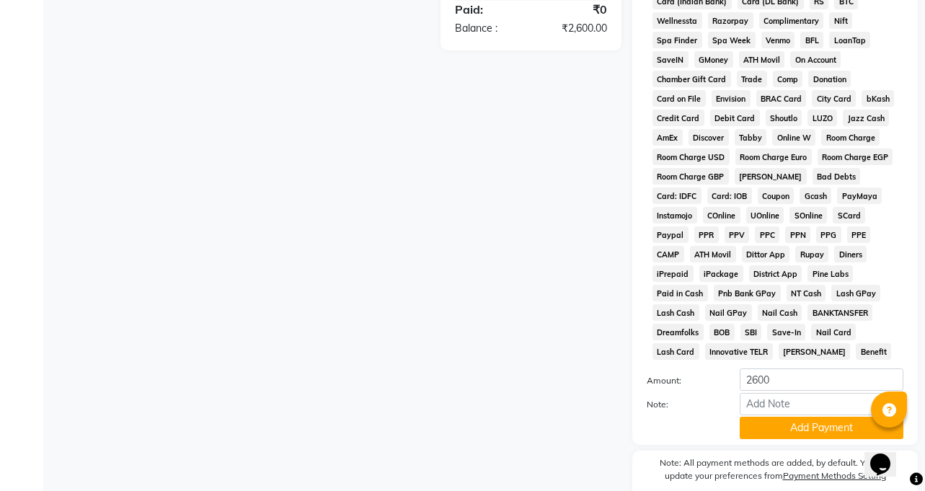
scroll to position [655, 0]
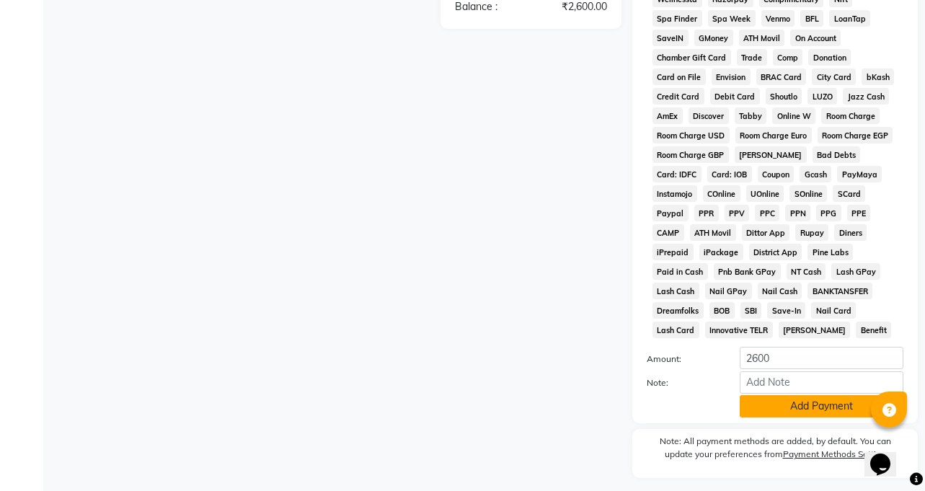
click at [791, 395] on button "Add Payment" at bounding box center [821, 406] width 164 height 22
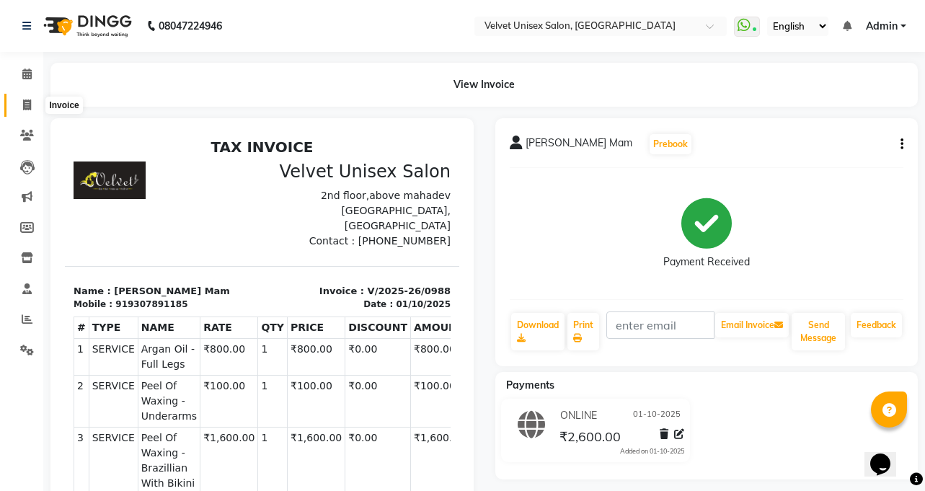
click at [23, 102] on icon at bounding box center [27, 104] width 8 height 11
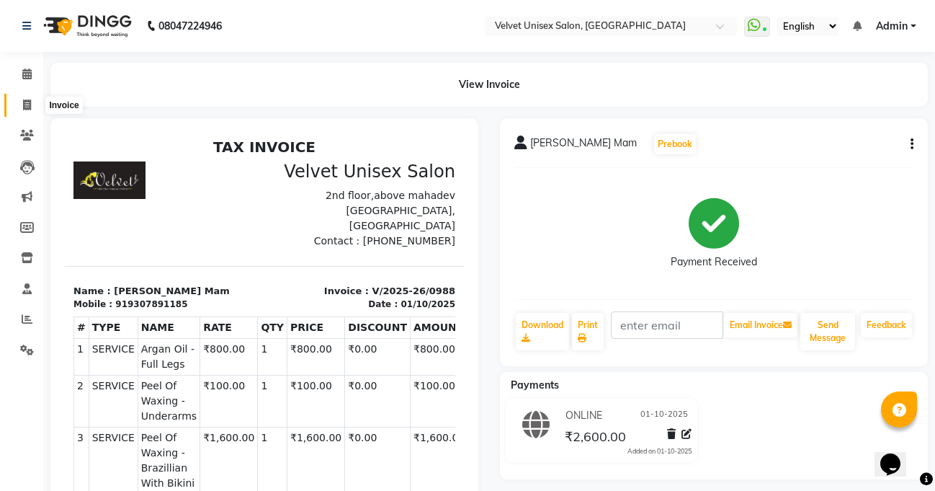
select select "5384"
select select "service"
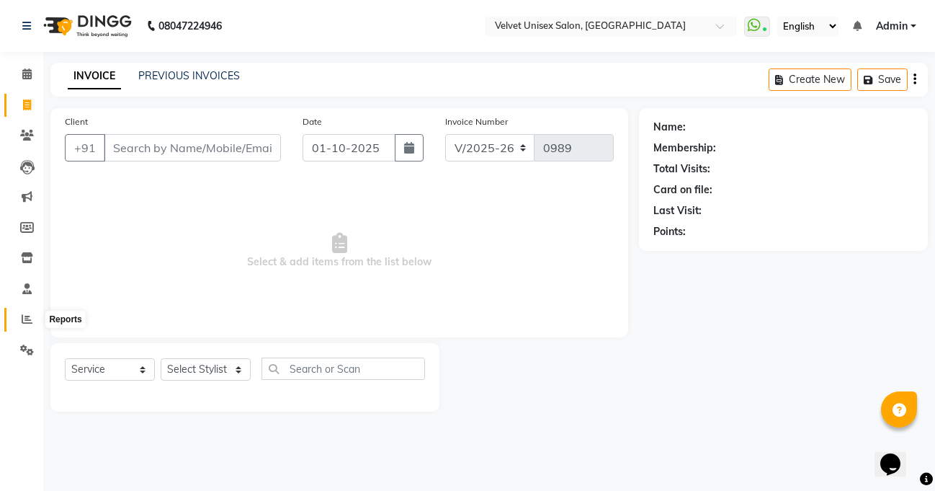
click at [25, 316] on icon at bounding box center [27, 318] width 11 height 11
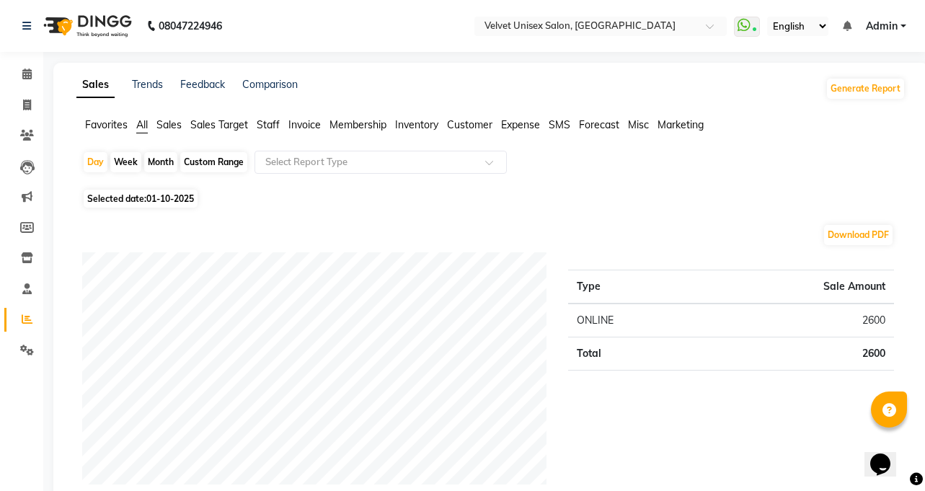
click at [270, 125] on span "Staff" at bounding box center [268, 124] width 23 height 13
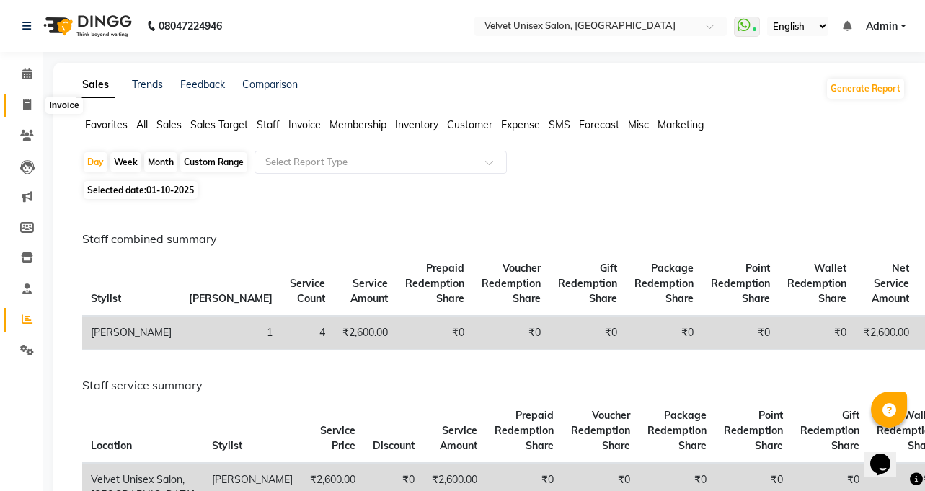
click at [23, 103] on icon at bounding box center [27, 104] width 8 height 11
select select "service"
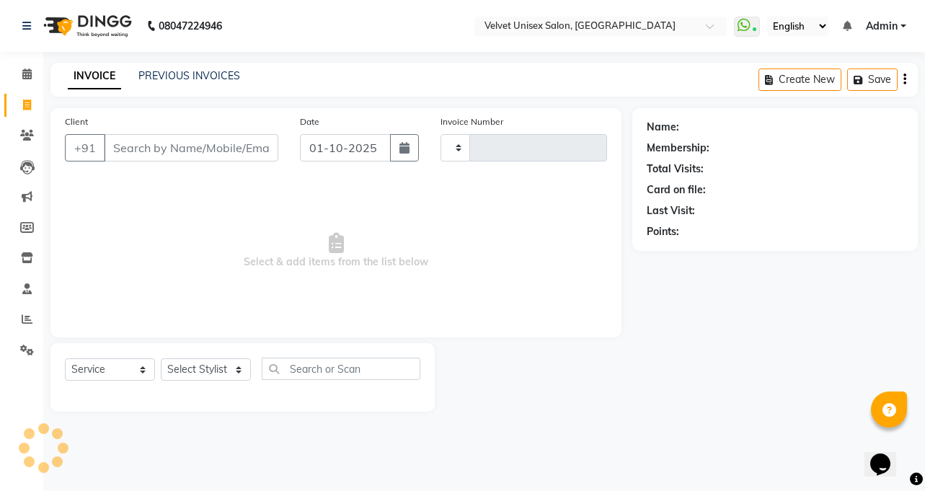
type input "0989"
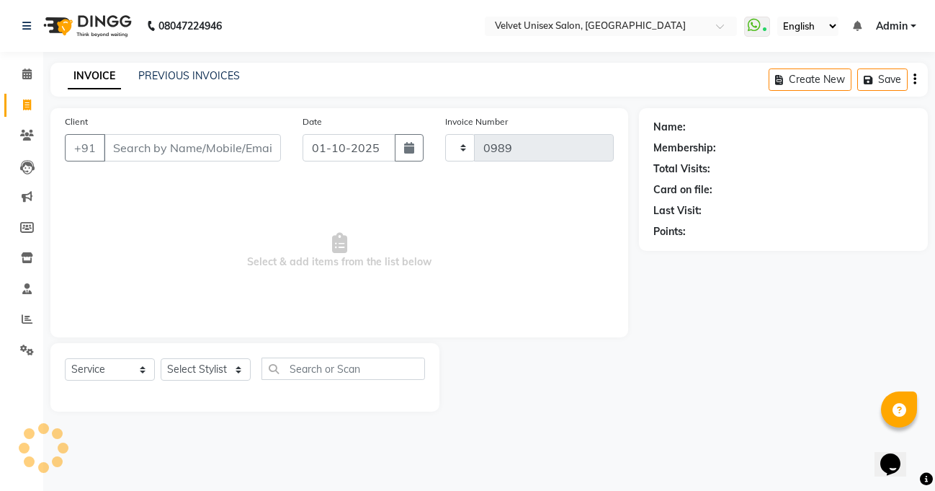
select select "5384"
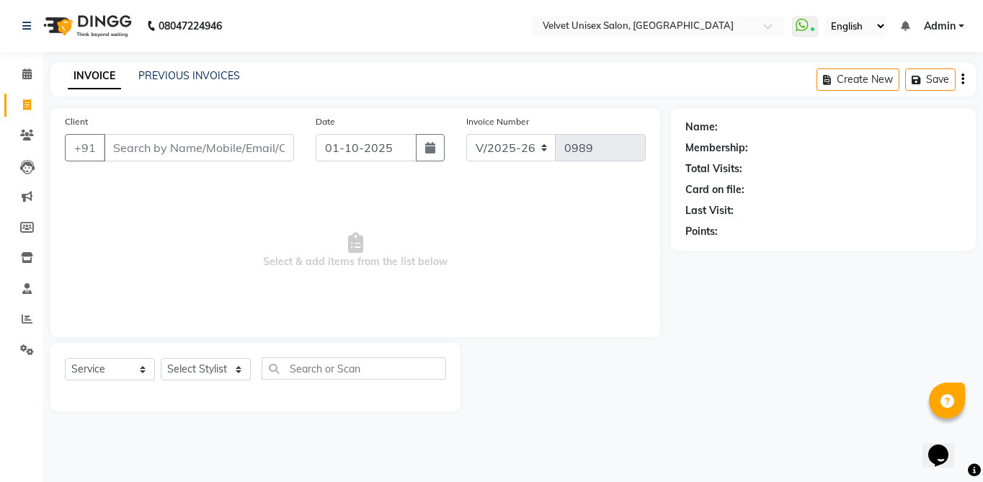
drag, startPoint x: 15, startPoint y: 12, endPoint x: 2, endPoint y: 6, distance: 13.9
click at [1, 12] on nav "08047224946 Select Location × Velvet Unisex Salon, [GEOGRAPHIC_DATA] WhatsApp S…" at bounding box center [491, 26] width 983 height 52
drag, startPoint x: 6, startPoint y: 4, endPoint x: -66, endPoint y: 5, distance: 72.1
click at [0, 5] on html "08047224946 Select Location × Velvet Unisex Salon, [GEOGRAPHIC_DATA] WhatsApp S…" at bounding box center [491, 241] width 983 height 482
click at [10, 41] on nav "08047224946 Select Location × Velvet Unisex Salon, [GEOGRAPHIC_DATA] WhatsApp S…" at bounding box center [491, 26] width 983 height 52
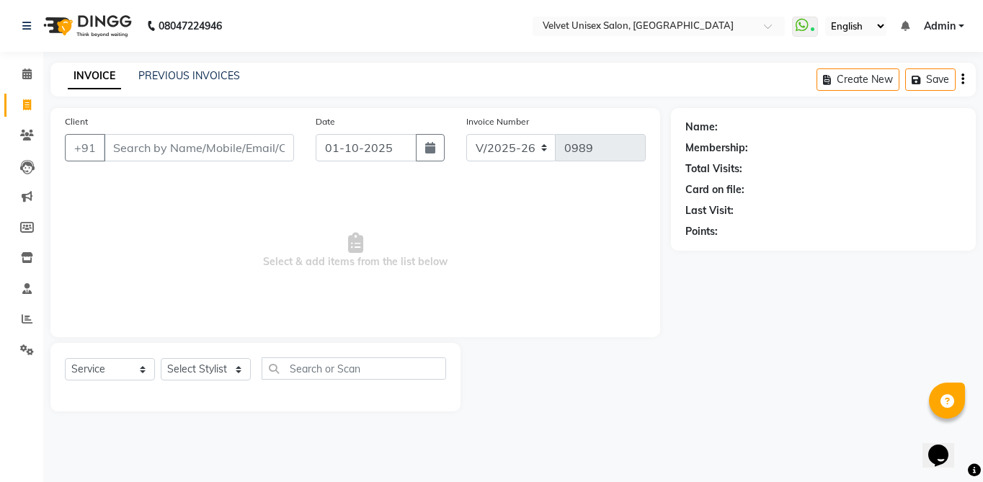
click at [6, 42] on nav "08047224946 Select Location × Velvet Unisex Salon, [GEOGRAPHIC_DATA] WhatsApp S…" at bounding box center [491, 26] width 983 height 52
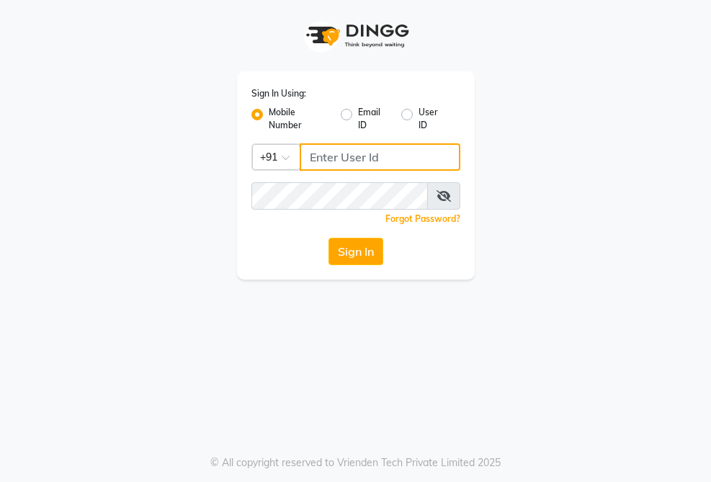
click at [354, 161] on input "Username" at bounding box center [380, 156] width 161 height 27
type input "8605146672"
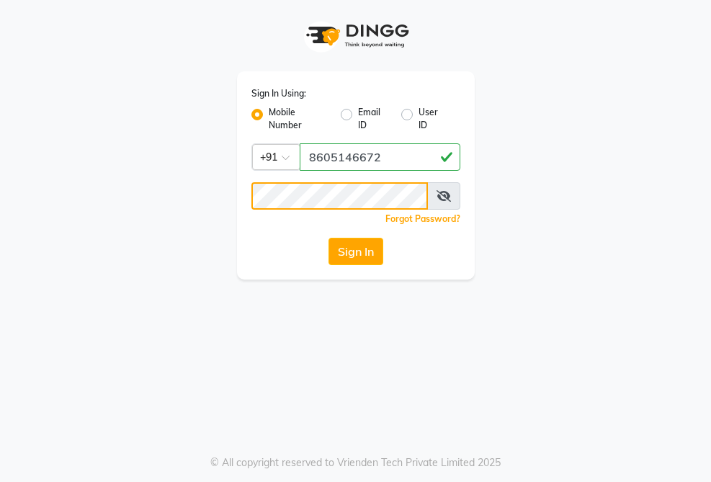
click at [329, 238] on button "Sign In" at bounding box center [356, 251] width 55 height 27
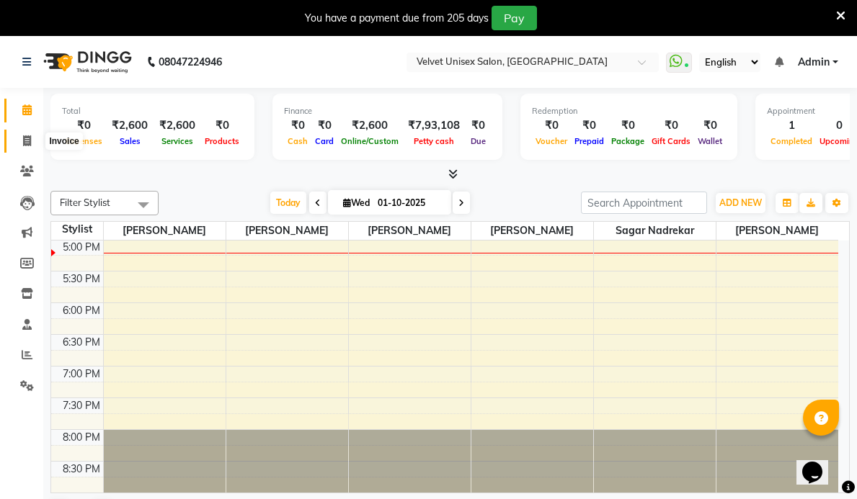
click at [30, 134] on span at bounding box center [26, 141] width 25 height 17
select select "service"
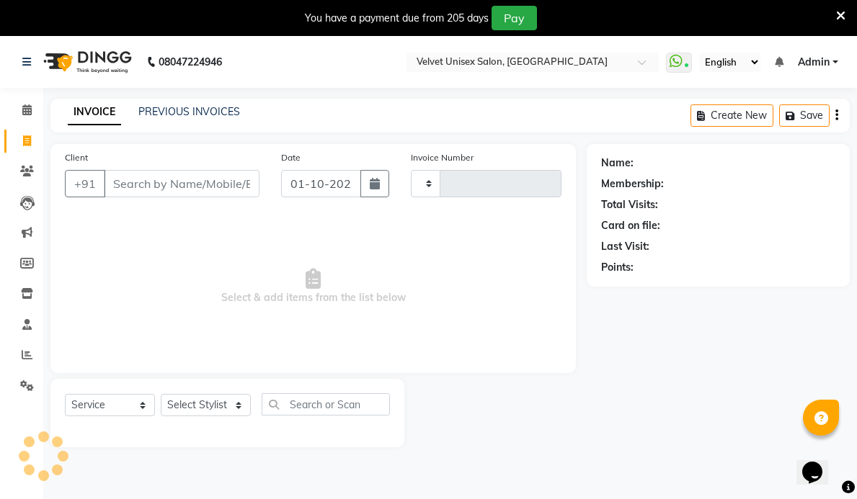
type input "0989"
select select "5384"
click at [223, 107] on link "PREVIOUS INVOICES" at bounding box center [189, 111] width 102 height 13
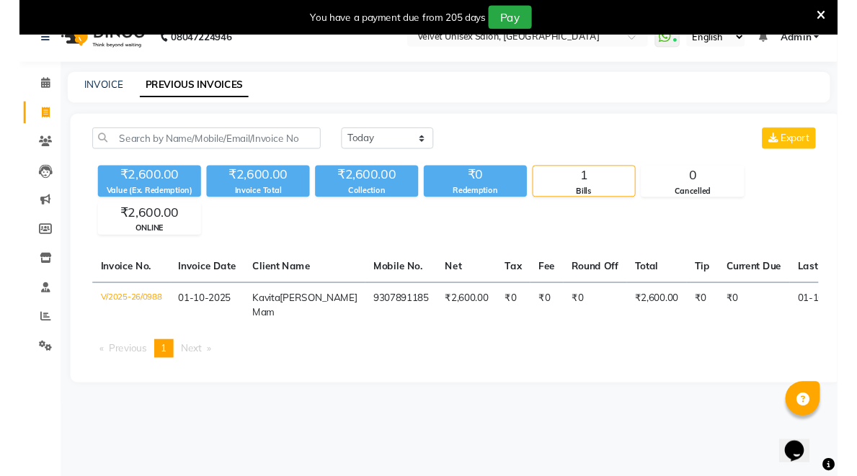
scroll to position [36, 0]
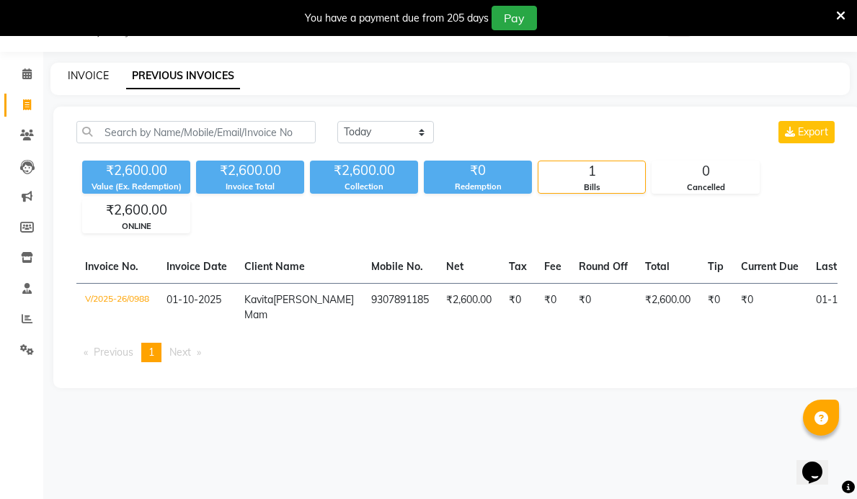
click at [84, 77] on link "INVOICE" at bounding box center [88, 75] width 41 height 13
select select "5384"
select select "service"
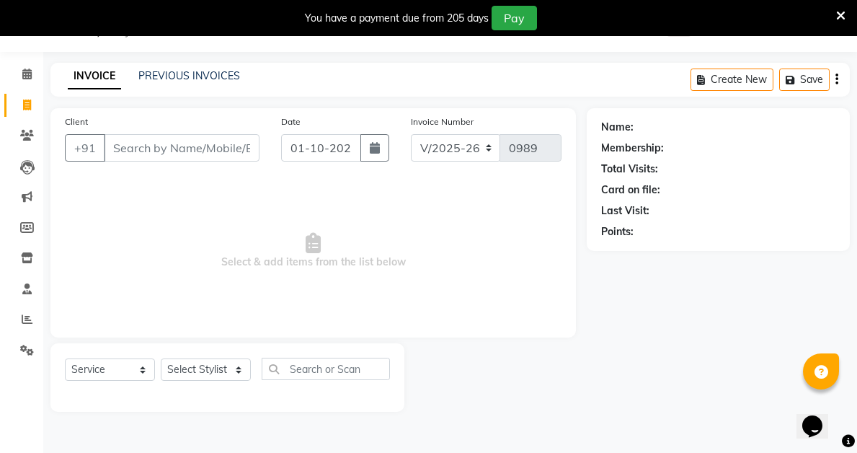
drag, startPoint x: 109, startPoint y: 214, endPoint x: 155, endPoint y: 218, distance: 46.3
click at [155, 218] on span "Select & add items from the list below" at bounding box center [313, 251] width 497 height 144
click at [17, 47] on nav "08047224946 Select Location × Velvet Unisex Salon, Tarakpur WhatsApp Status ✕ S…" at bounding box center [428, 26] width 857 height 52
